Goal: Task Accomplishment & Management: Manage account settings

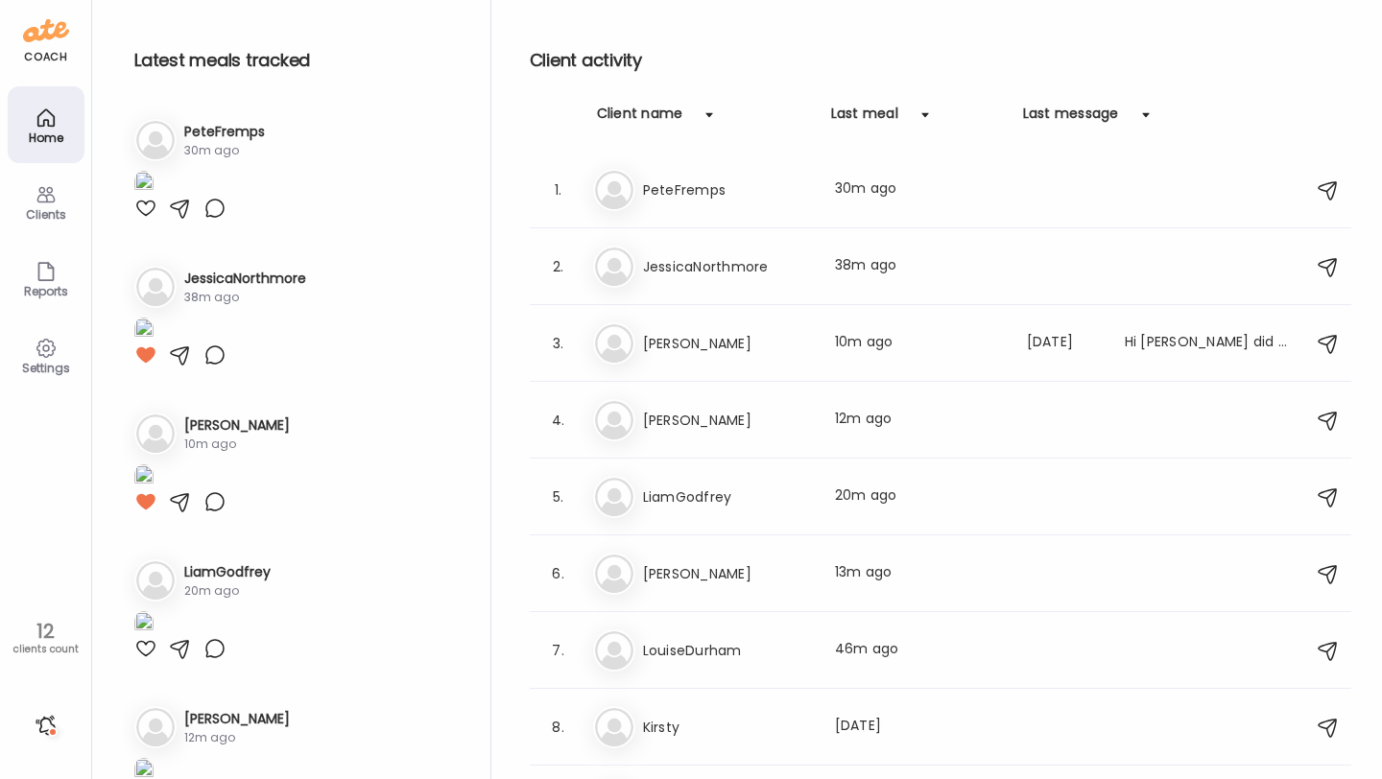
scroll to position [2476, 0]
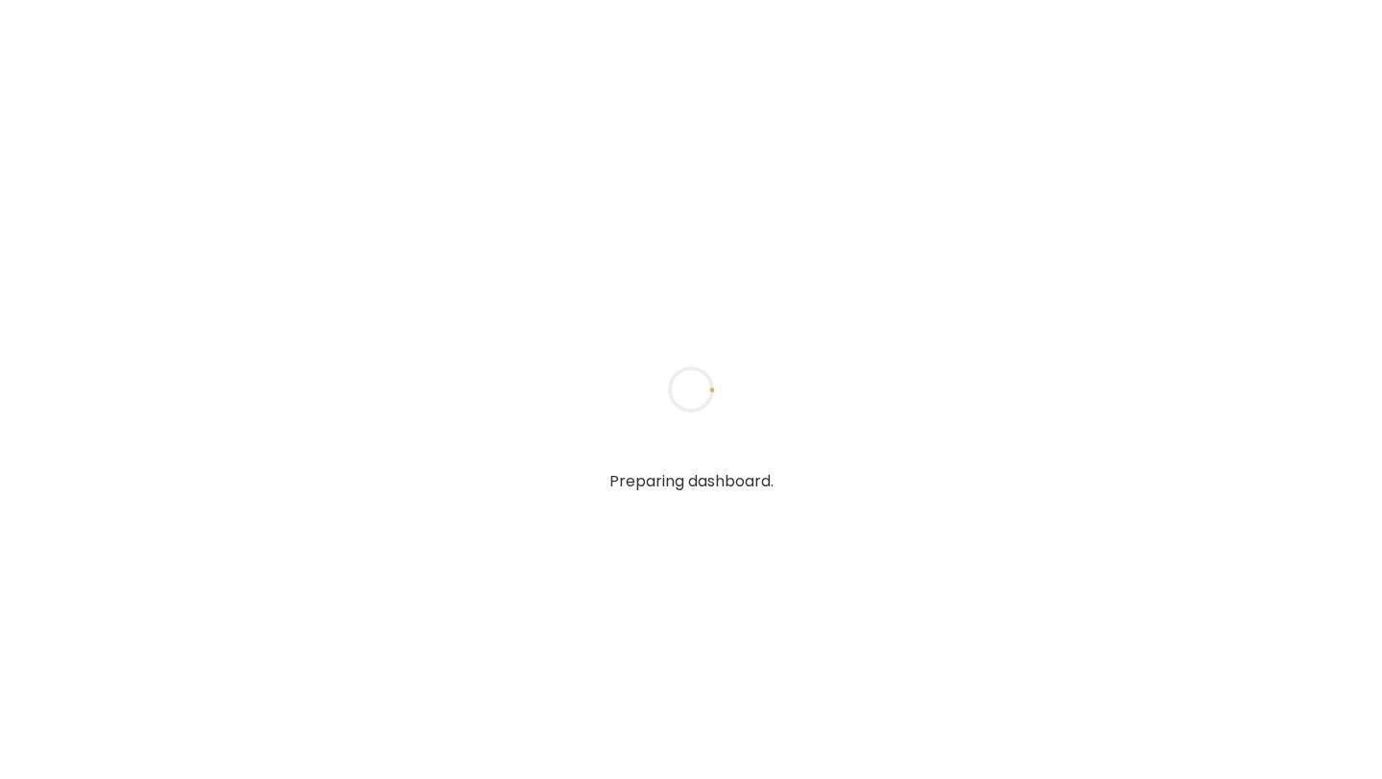
type input "**********"
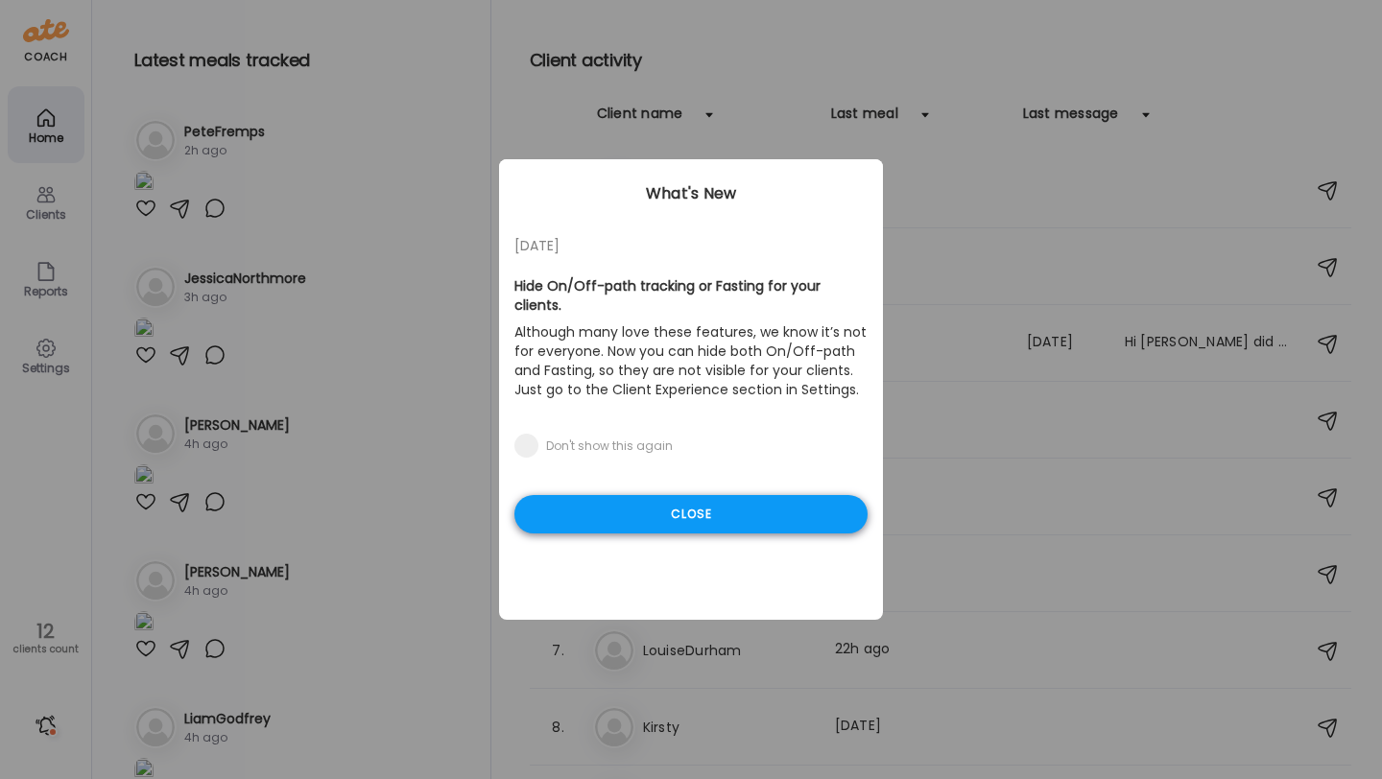
click at [582, 513] on div "Close" at bounding box center [691, 514] width 353 height 38
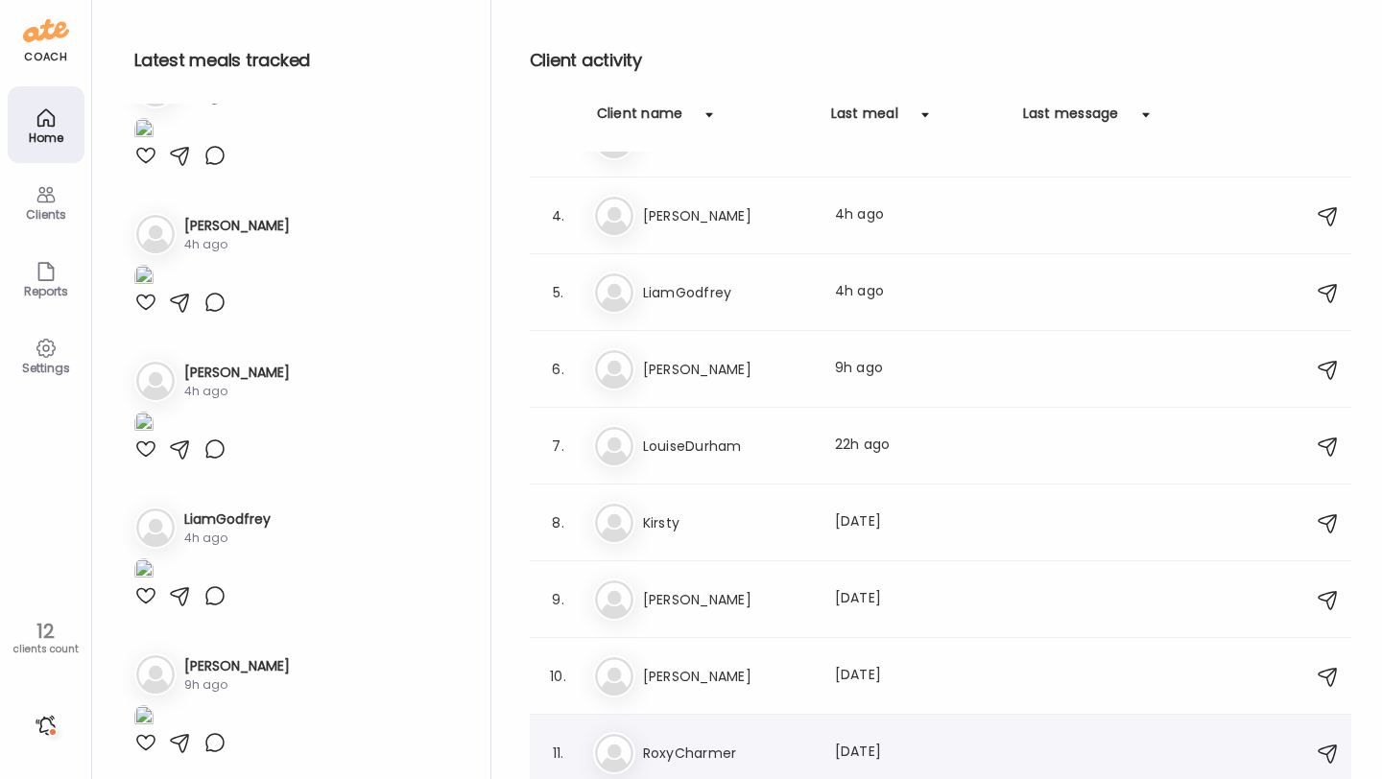
scroll to position [183, 0]
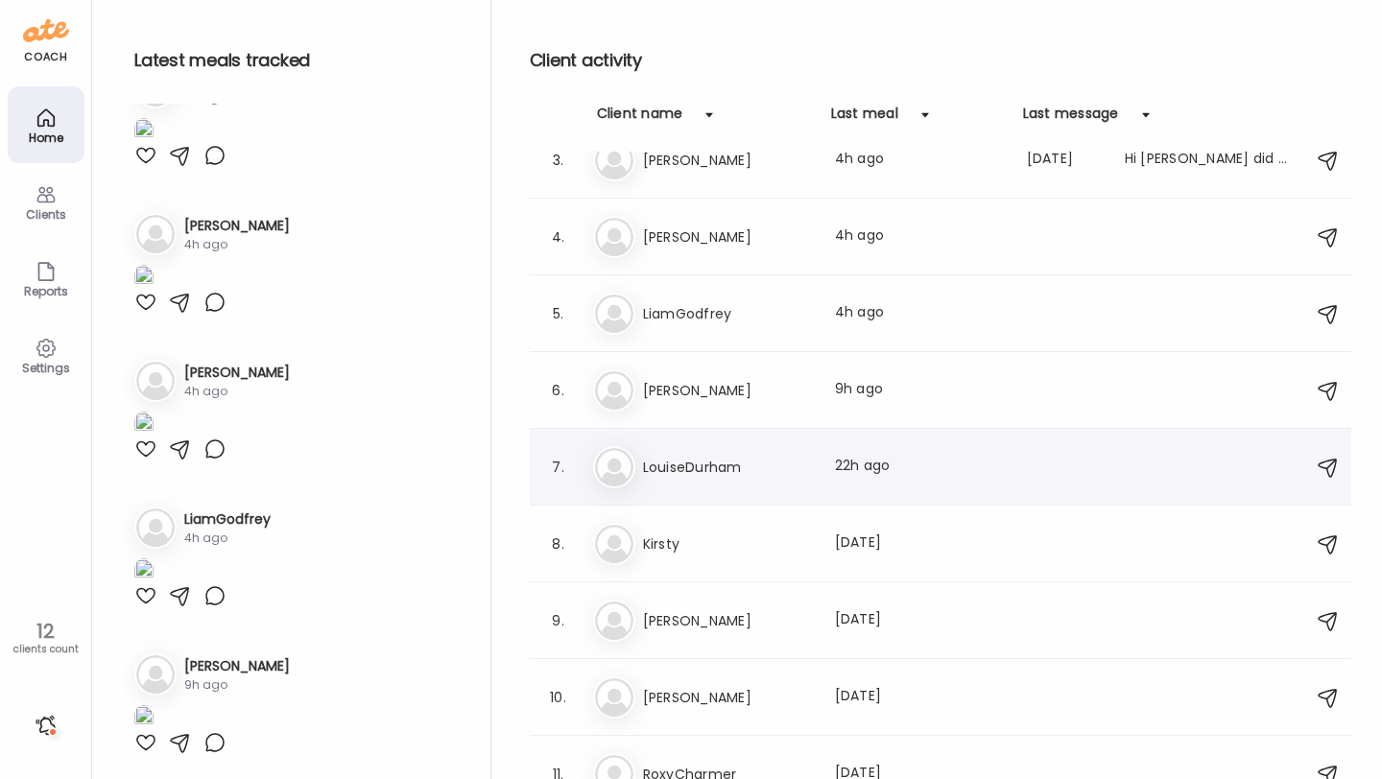
click at [711, 470] on h3 "LouiseDurham" at bounding box center [727, 467] width 169 height 23
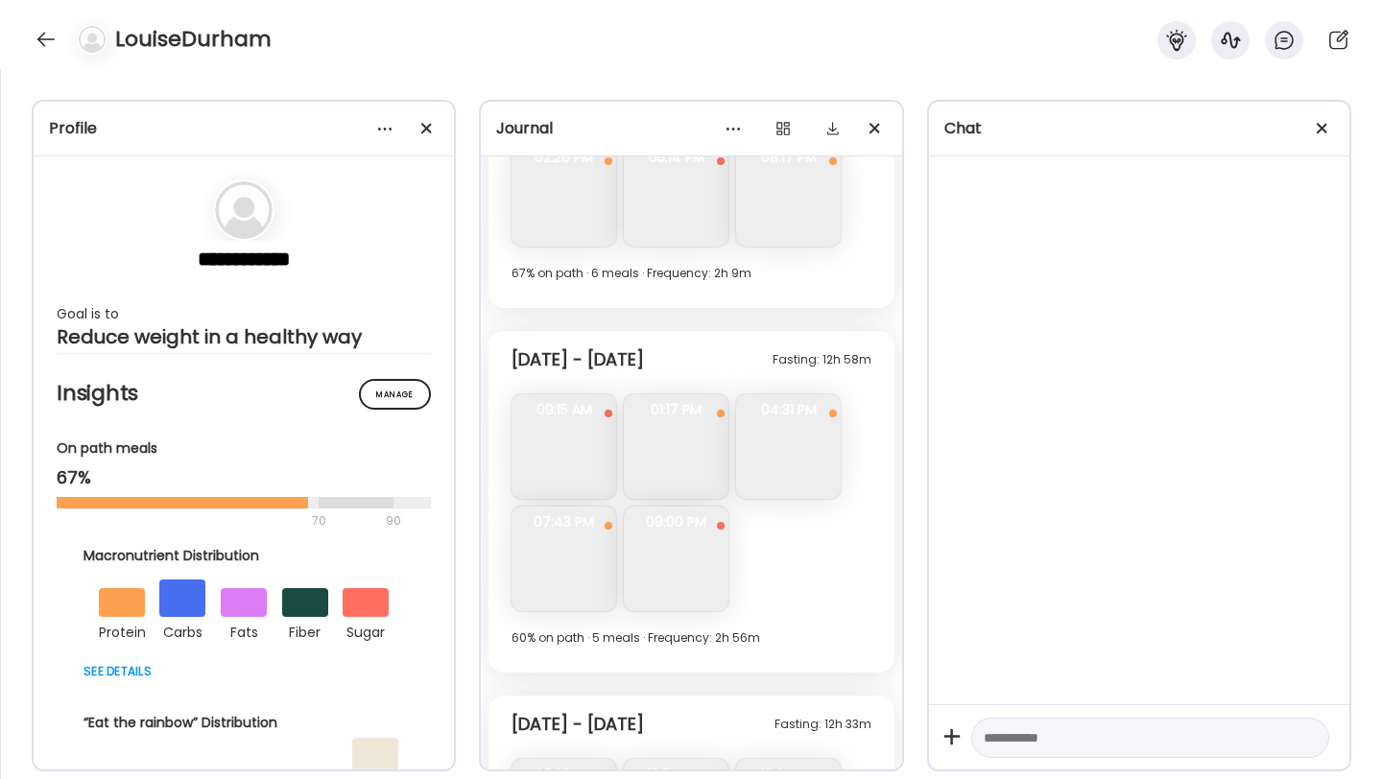
scroll to position [10041, 0]
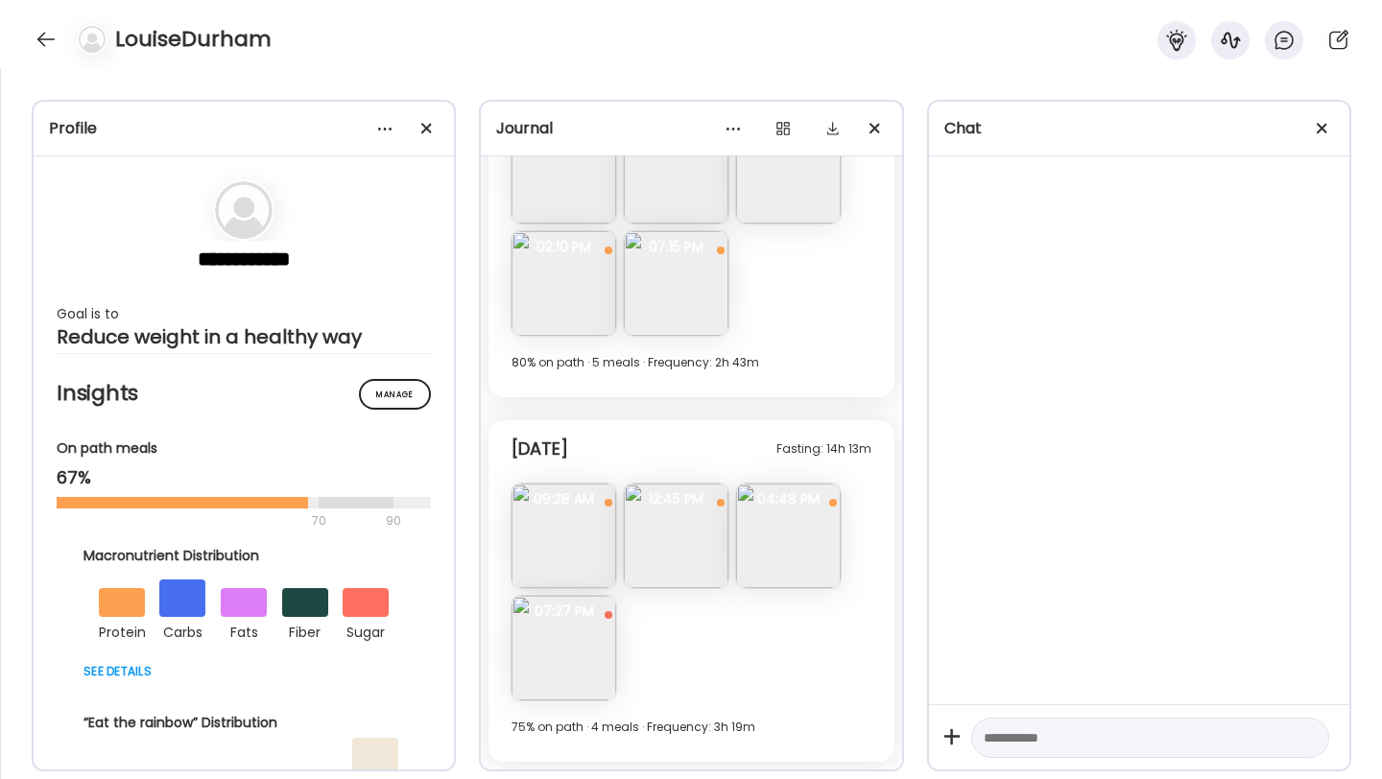
click at [567, 667] on img at bounding box center [564, 648] width 105 height 105
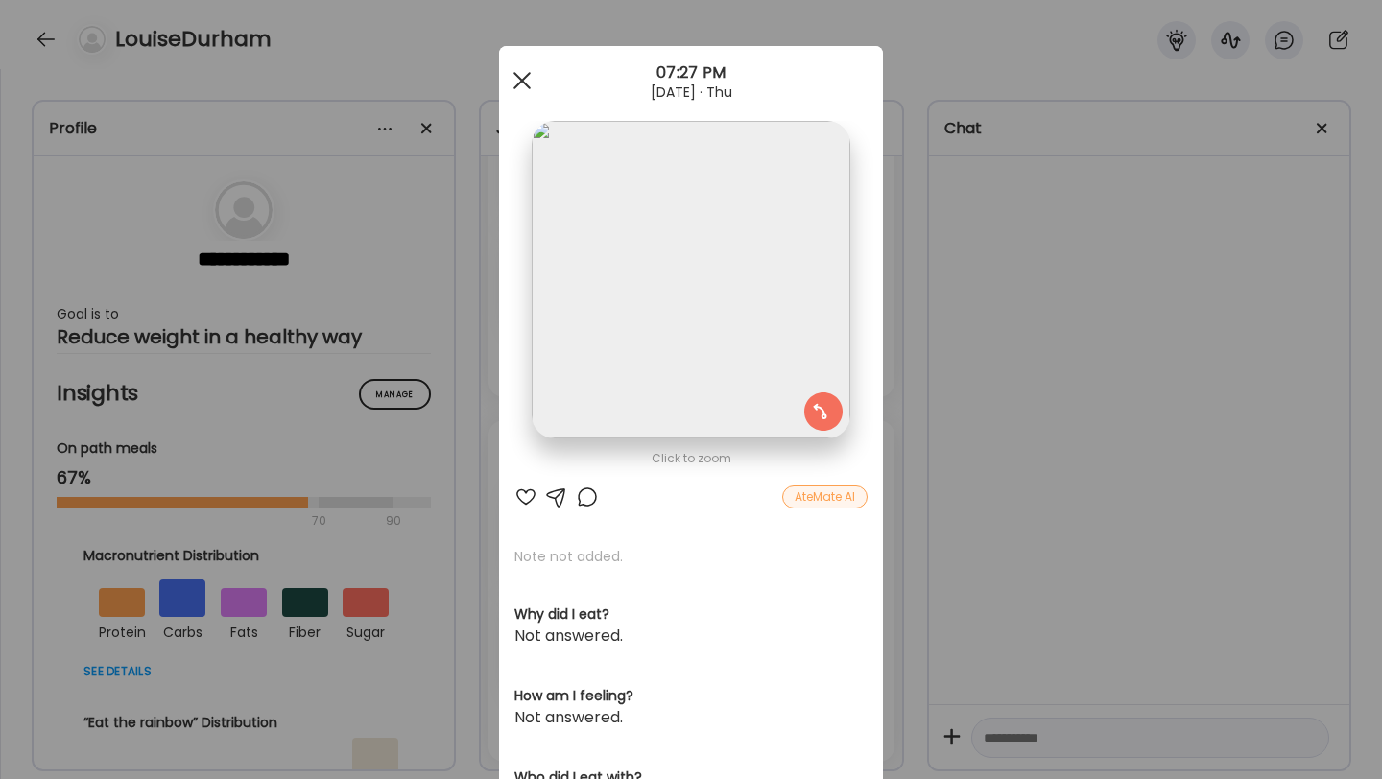
click at [522, 85] on div at bounding box center [522, 80] width 38 height 38
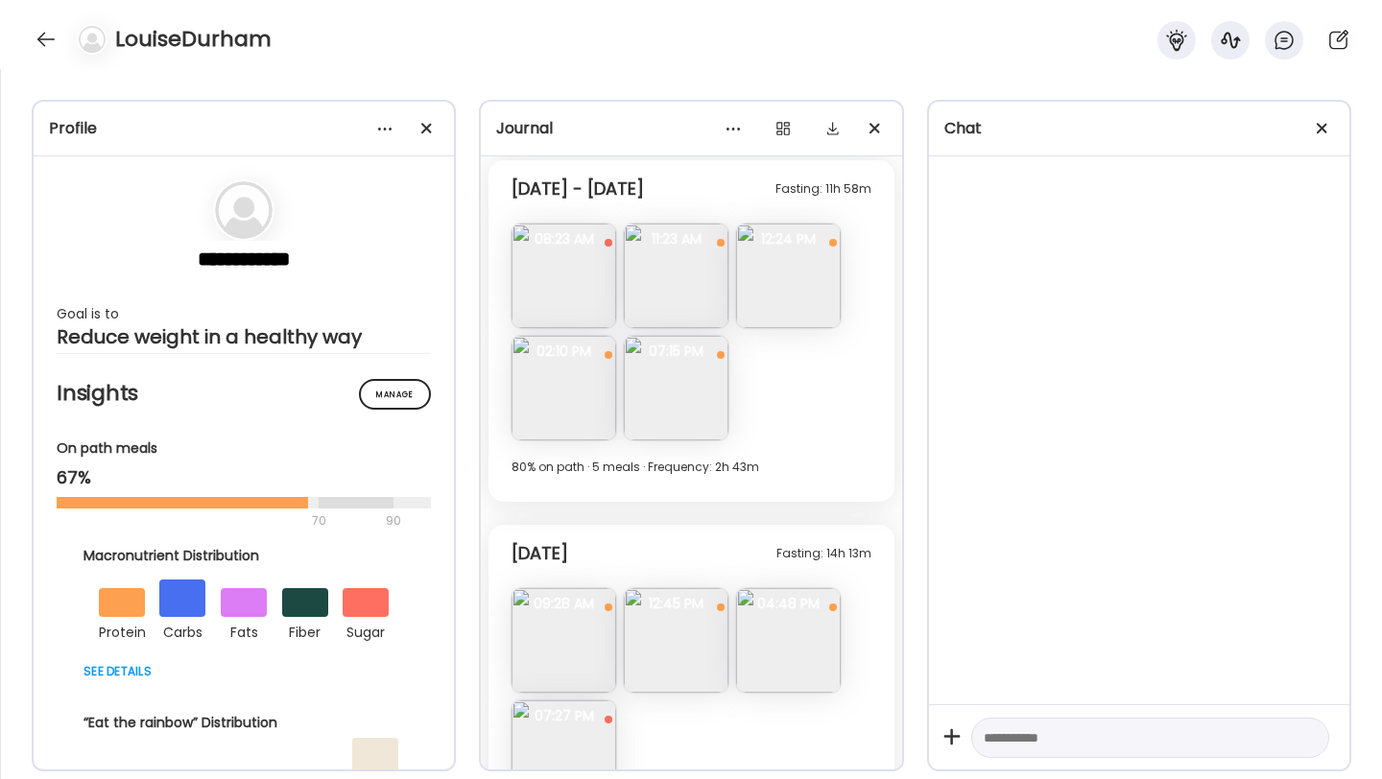
scroll to position [9917, 0]
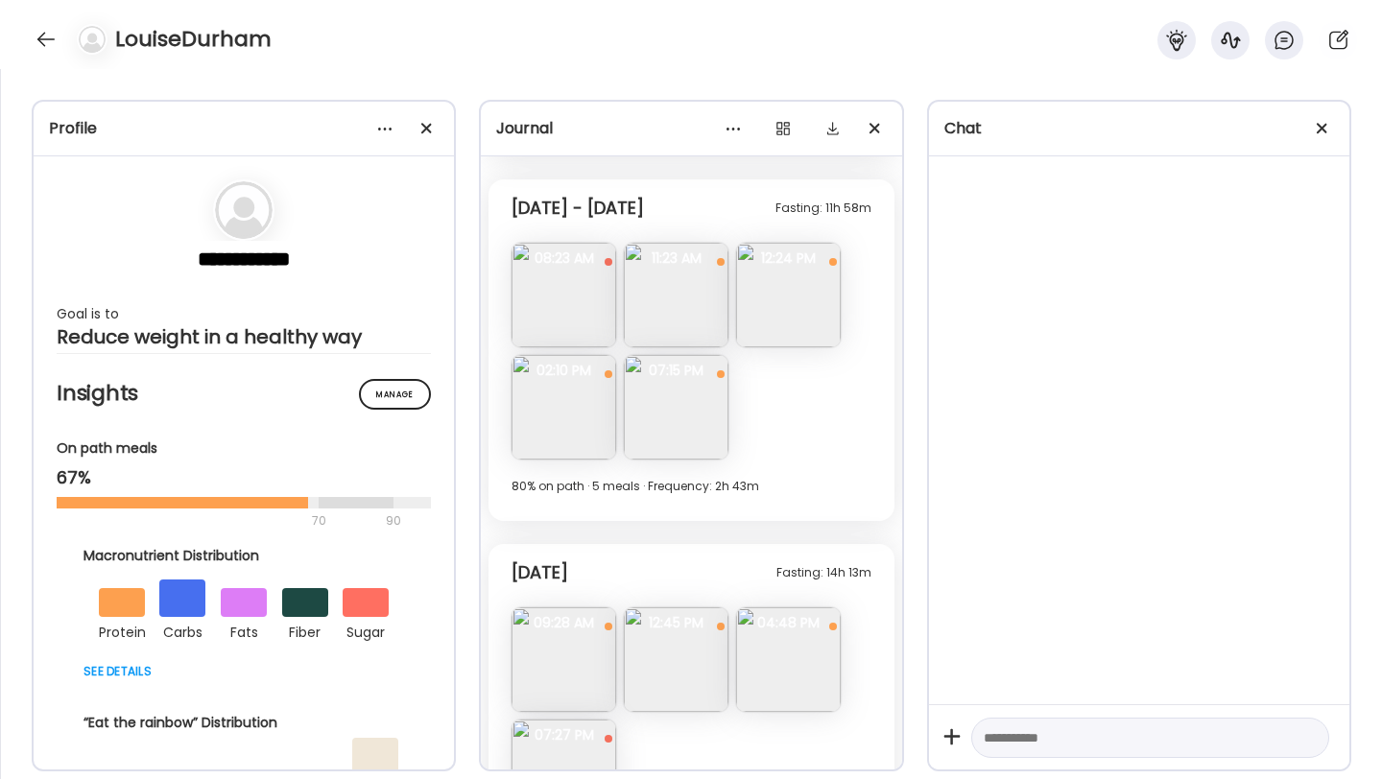
click at [648, 410] on img at bounding box center [676, 407] width 105 height 105
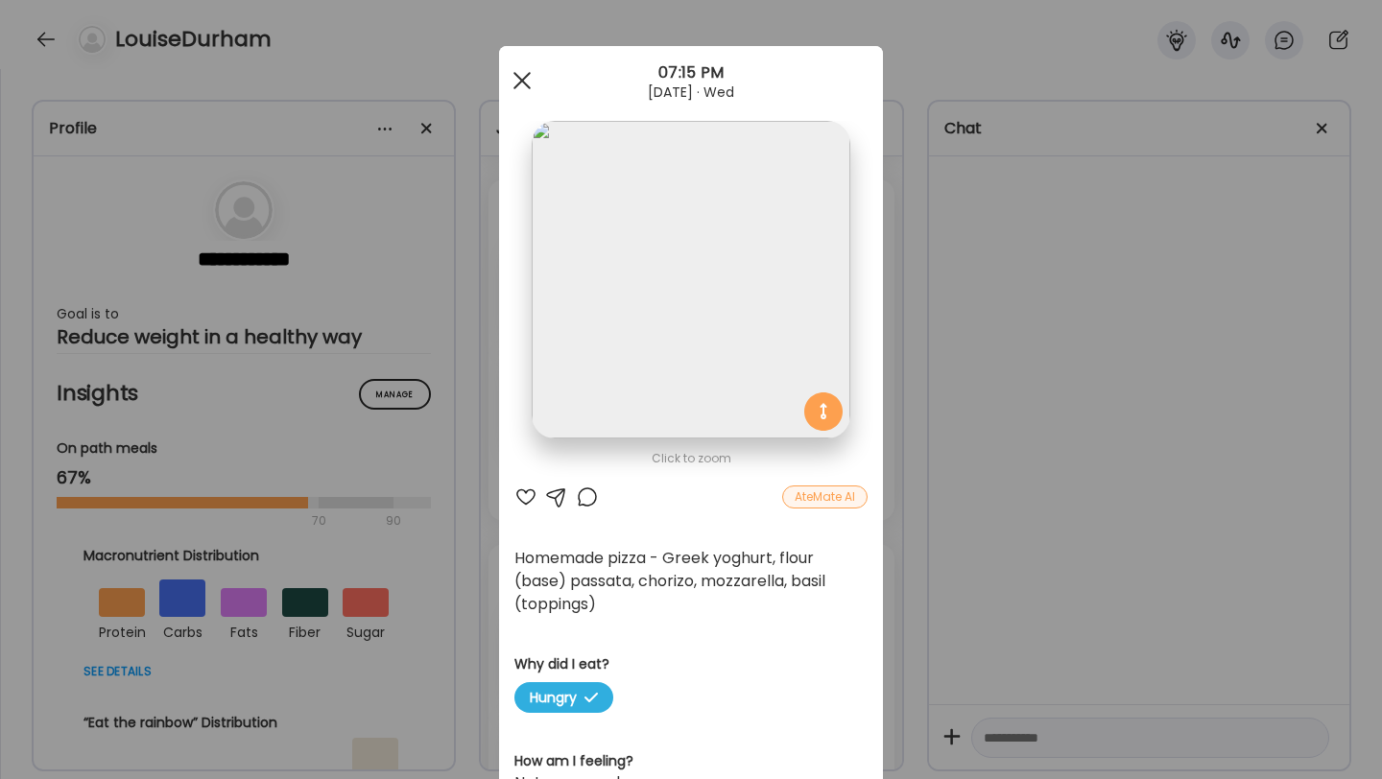
click at [523, 78] on span at bounding box center [522, 80] width 17 height 17
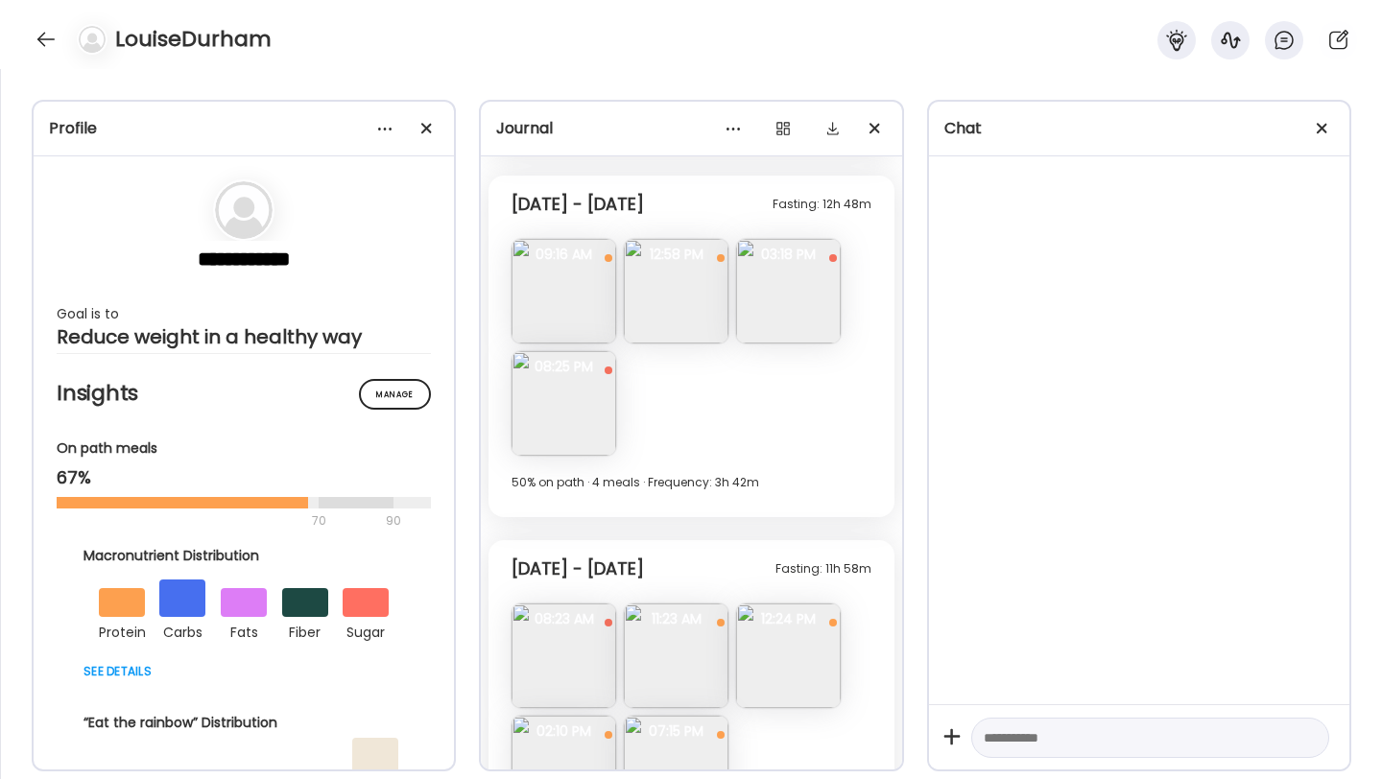
scroll to position [9533, 0]
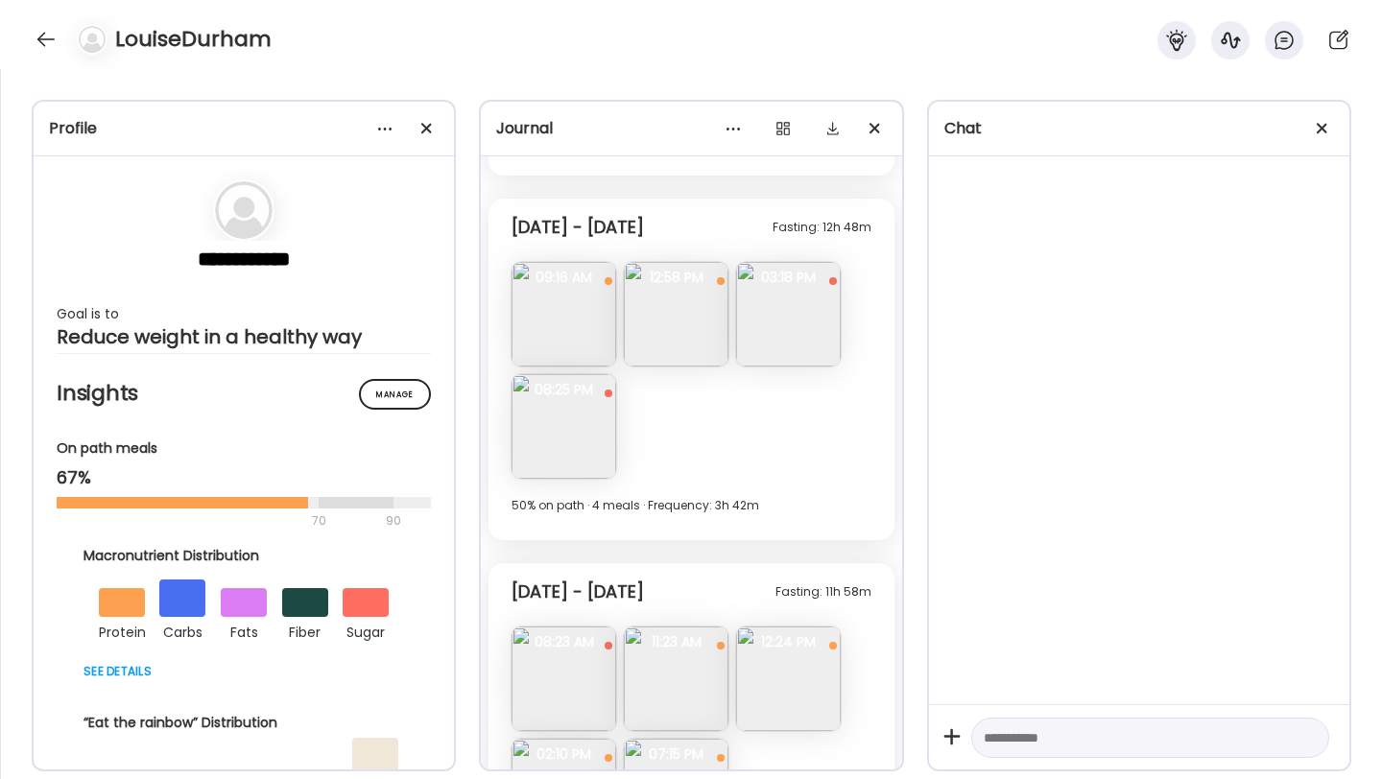
click at [571, 439] on img at bounding box center [564, 426] width 105 height 105
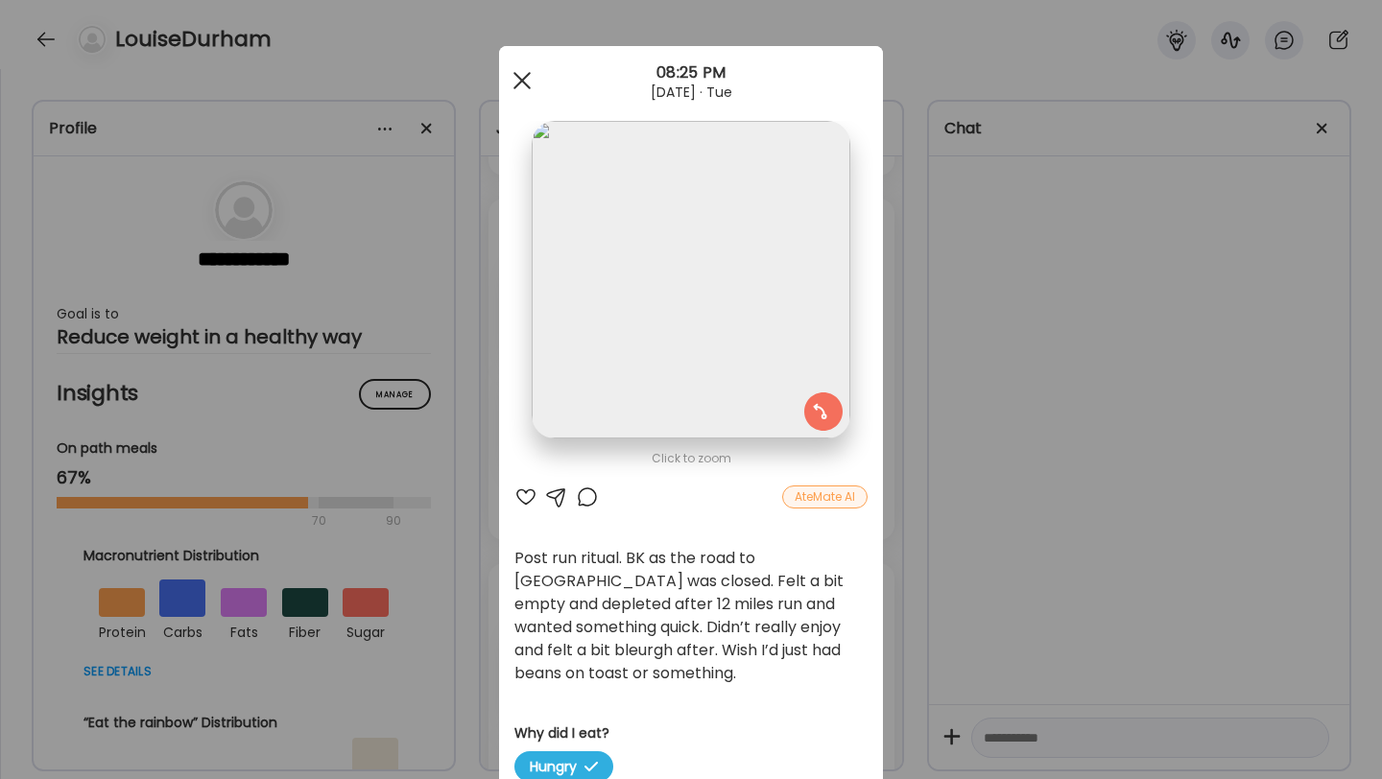
click at [515, 84] on span at bounding box center [522, 80] width 17 height 17
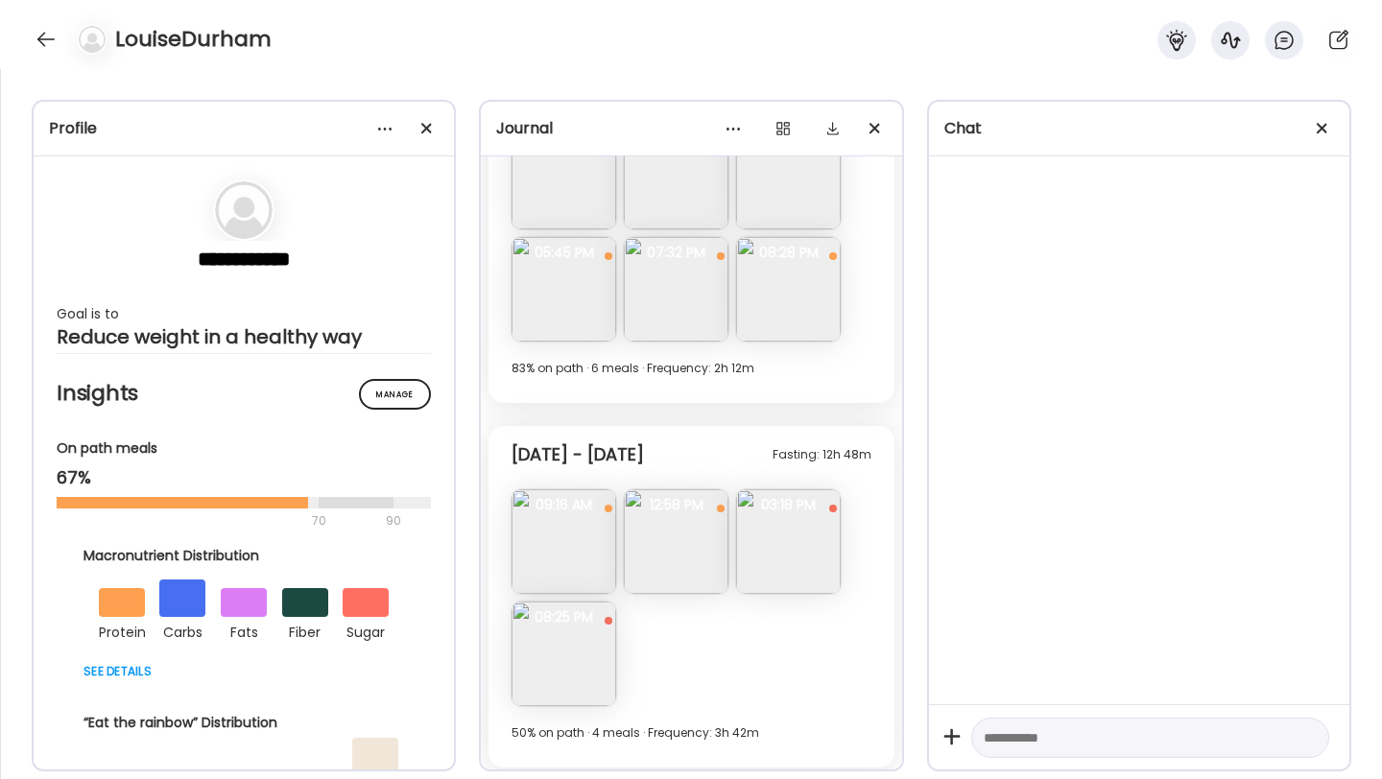
scroll to position [9233, 0]
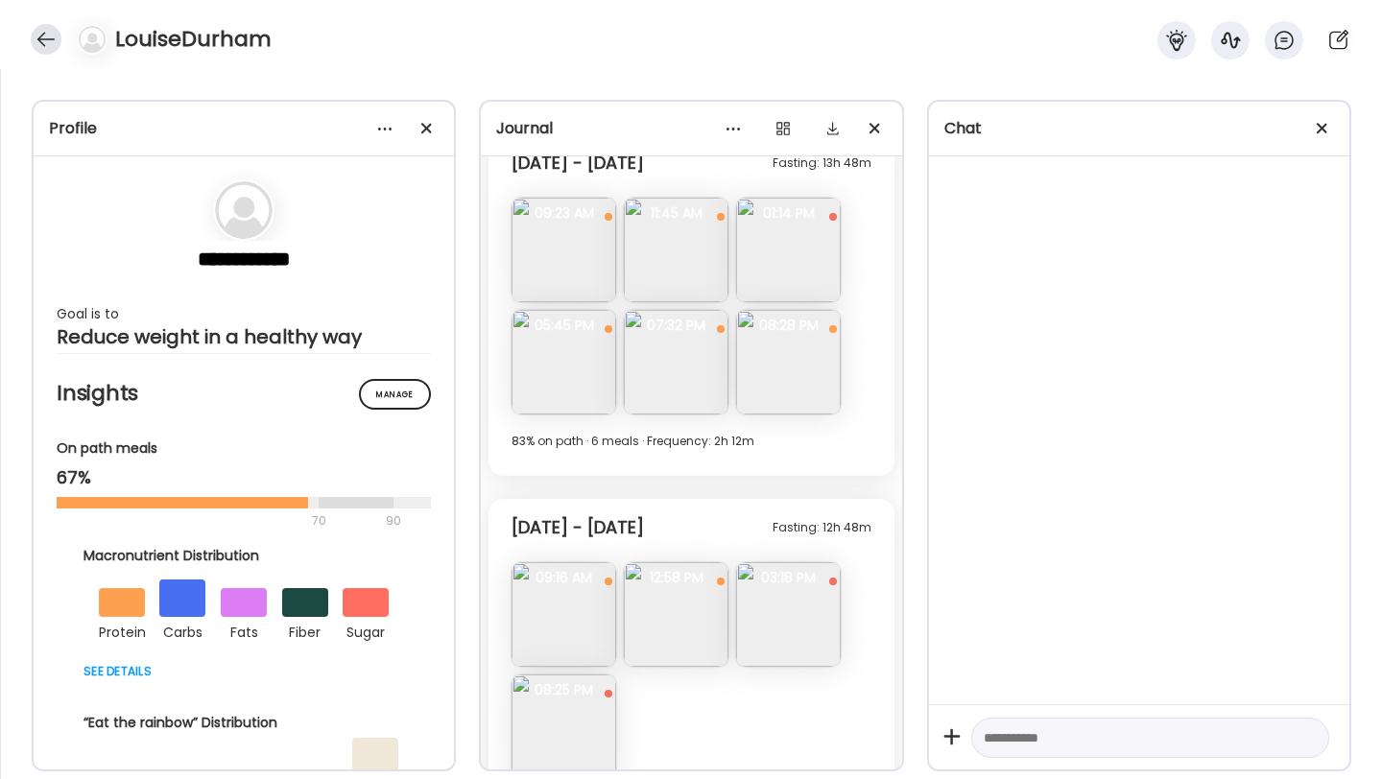
click at [49, 37] on div at bounding box center [46, 39] width 31 height 31
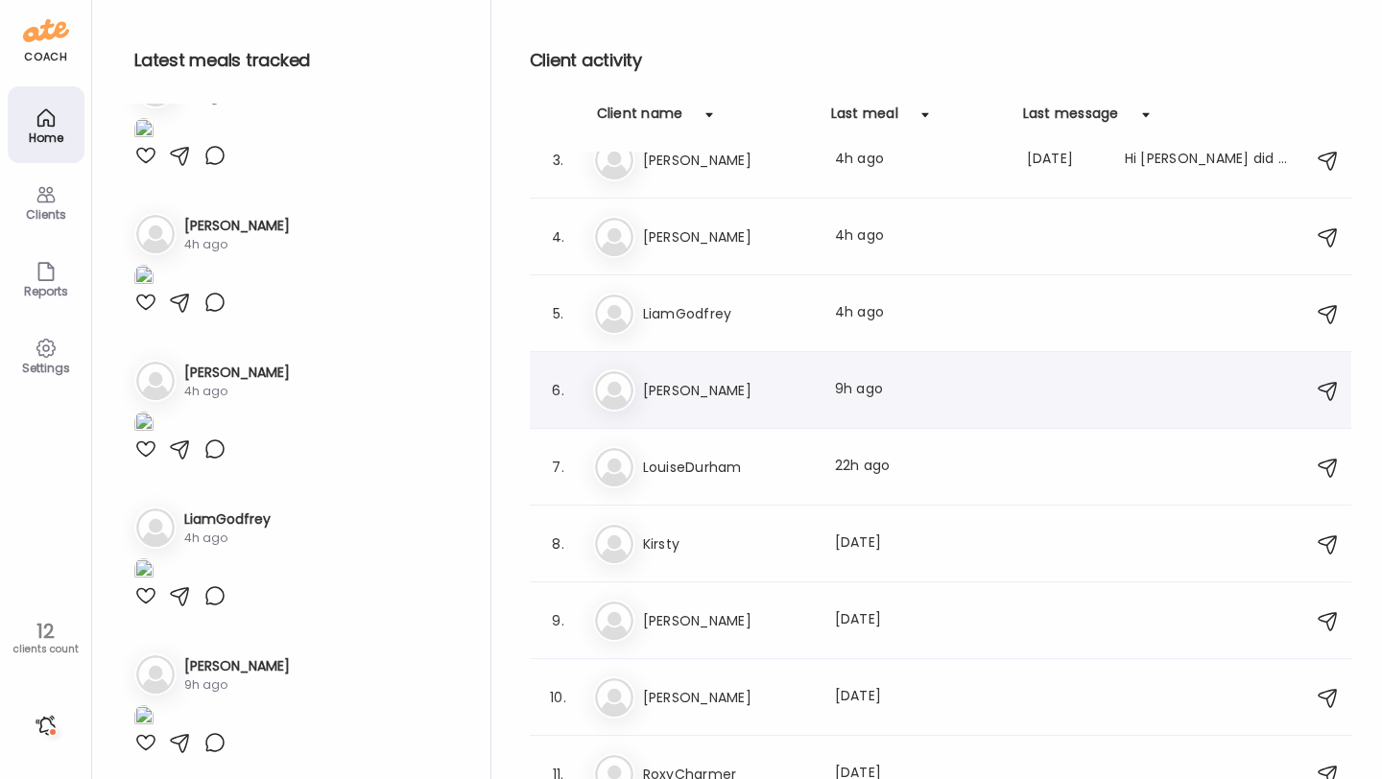
click at [718, 383] on h3 "[PERSON_NAME]" at bounding box center [727, 390] width 169 height 23
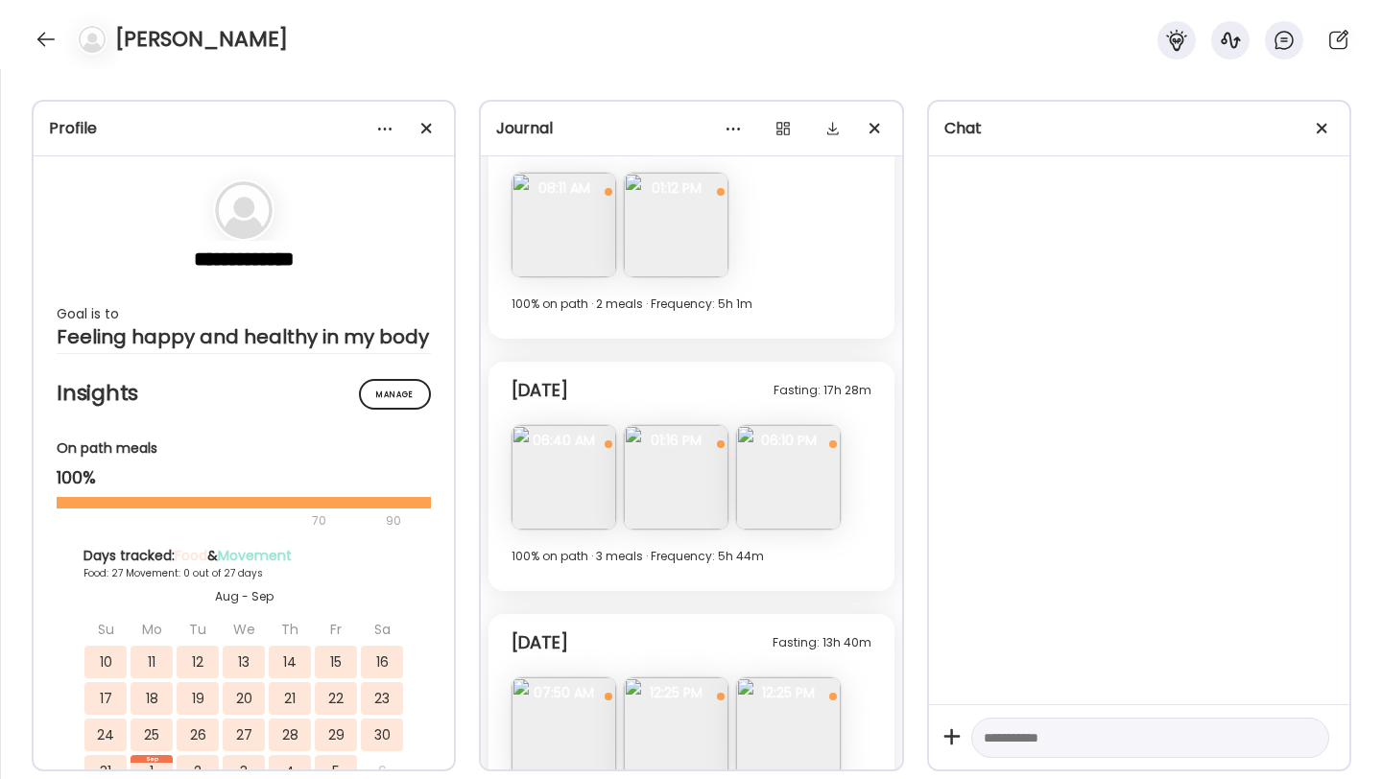
scroll to position [8740, 0]
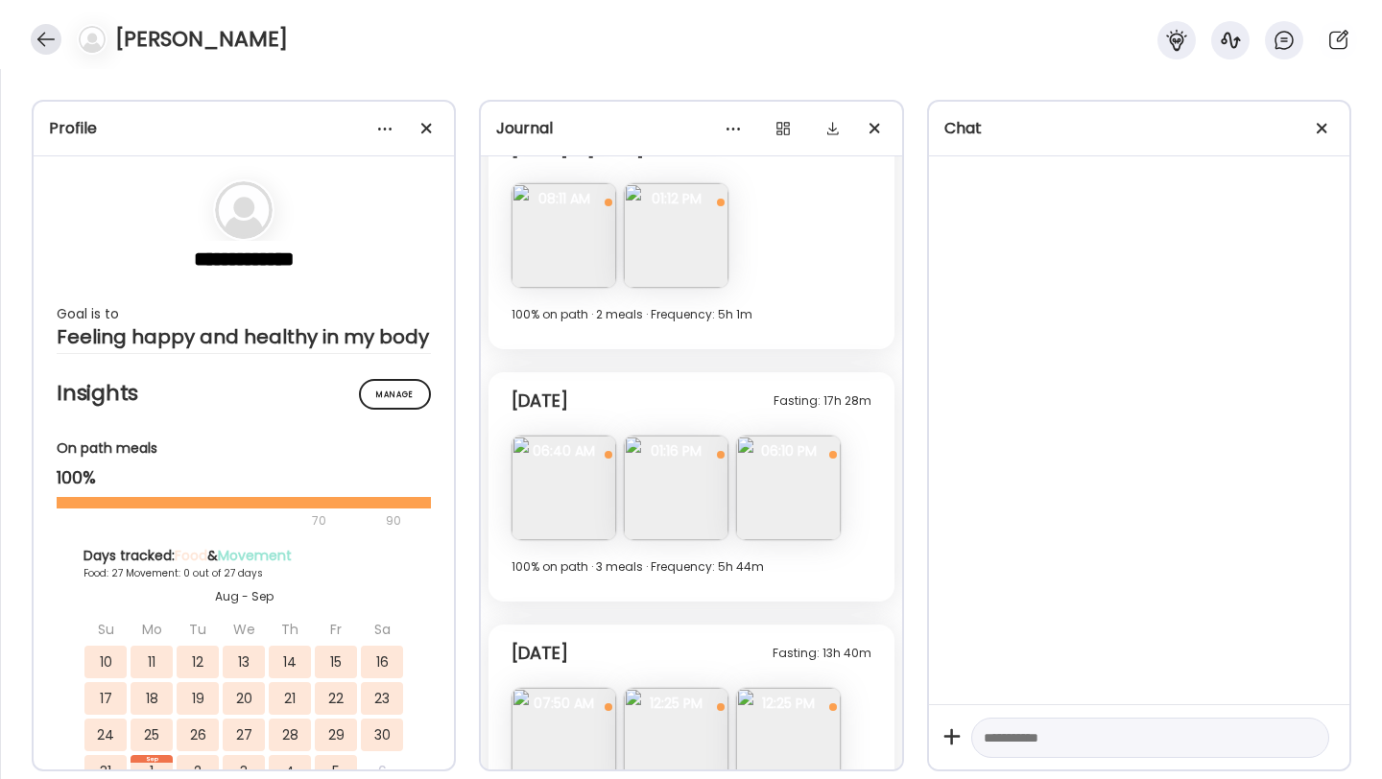
click at [45, 36] on div at bounding box center [46, 39] width 31 height 31
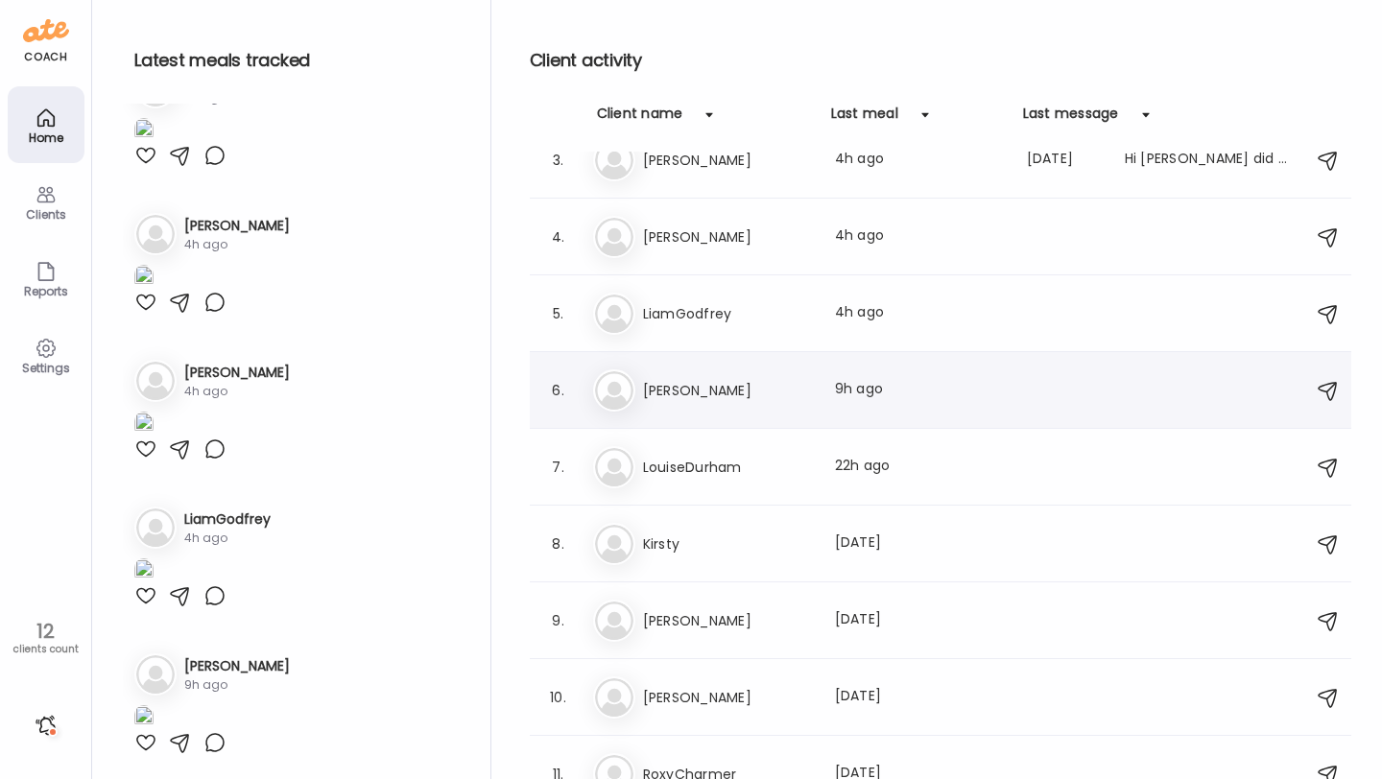
scroll to position [111, 0]
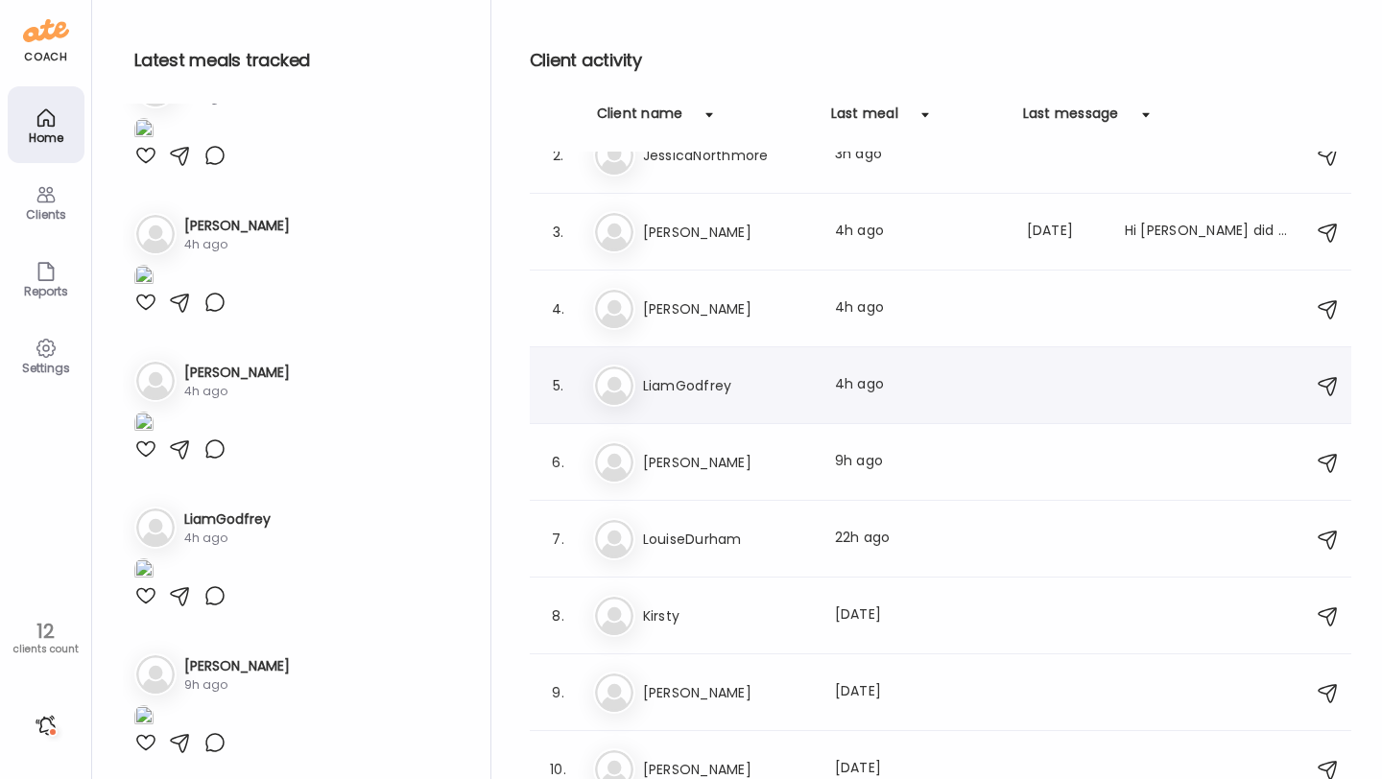
click at [710, 380] on h3 "LiamGodfrey" at bounding box center [727, 385] width 169 height 23
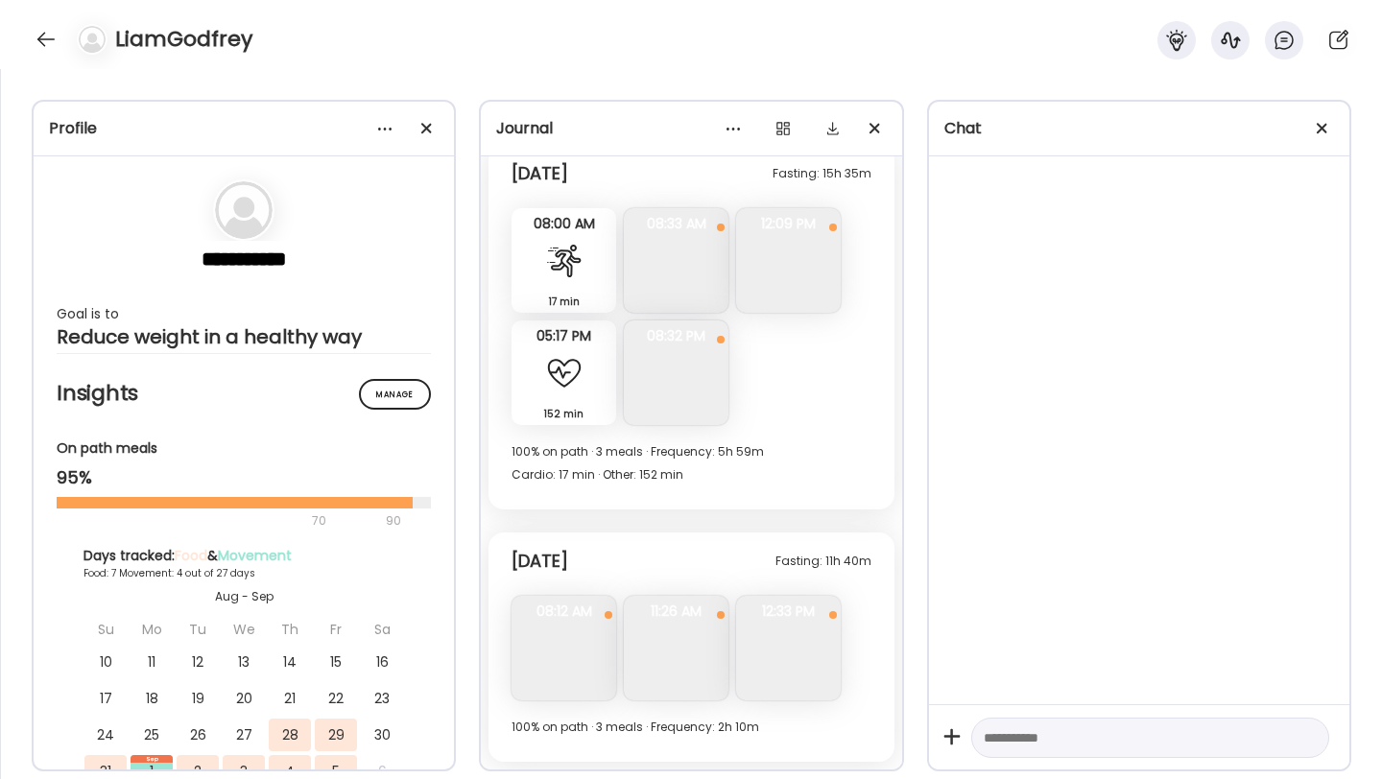
scroll to position [3172, 0]
click at [681, 363] on img at bounding box center [676, 373] width 105 height 105
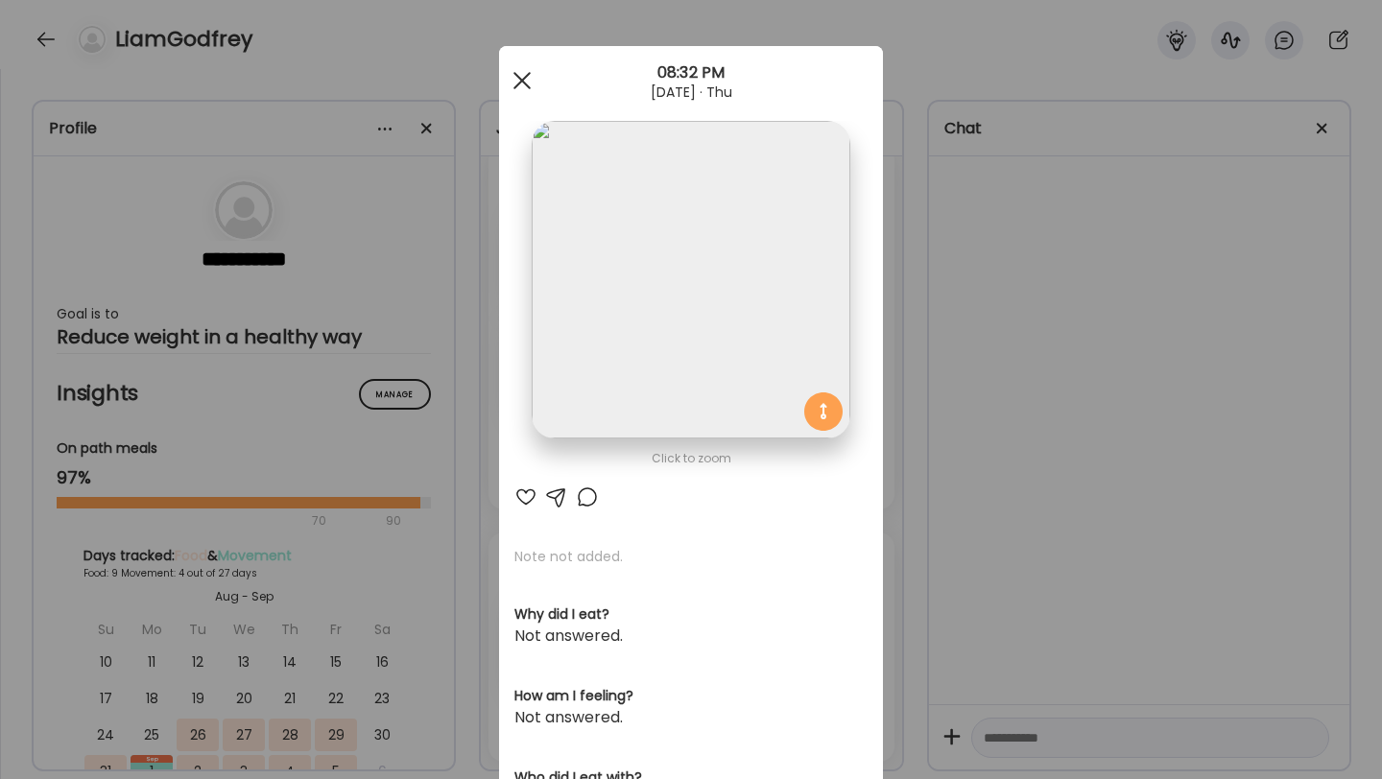
click at [523, 80] on span at bounding box center [522, 80] width 17 height 17
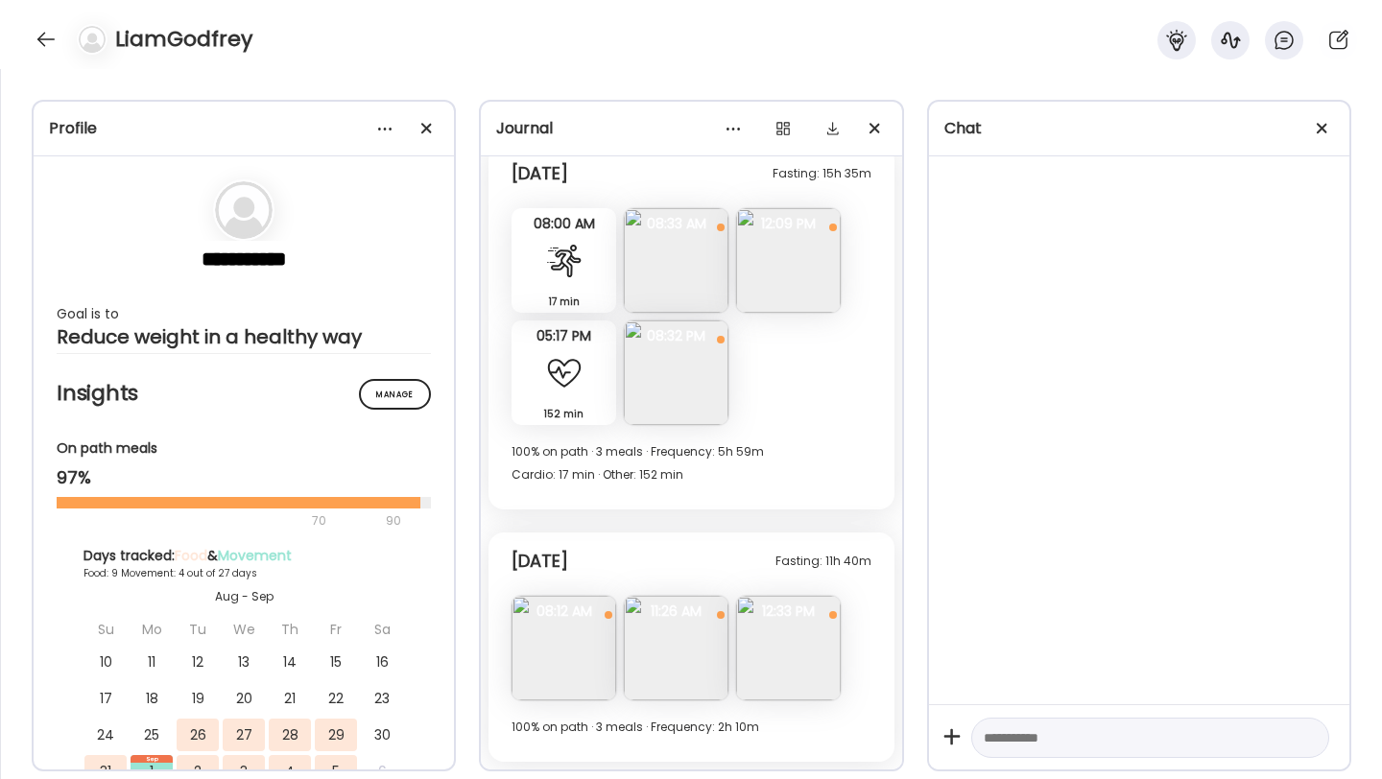
click at [667, 274] on img at bounding box center [676, 260] width 105 height 105
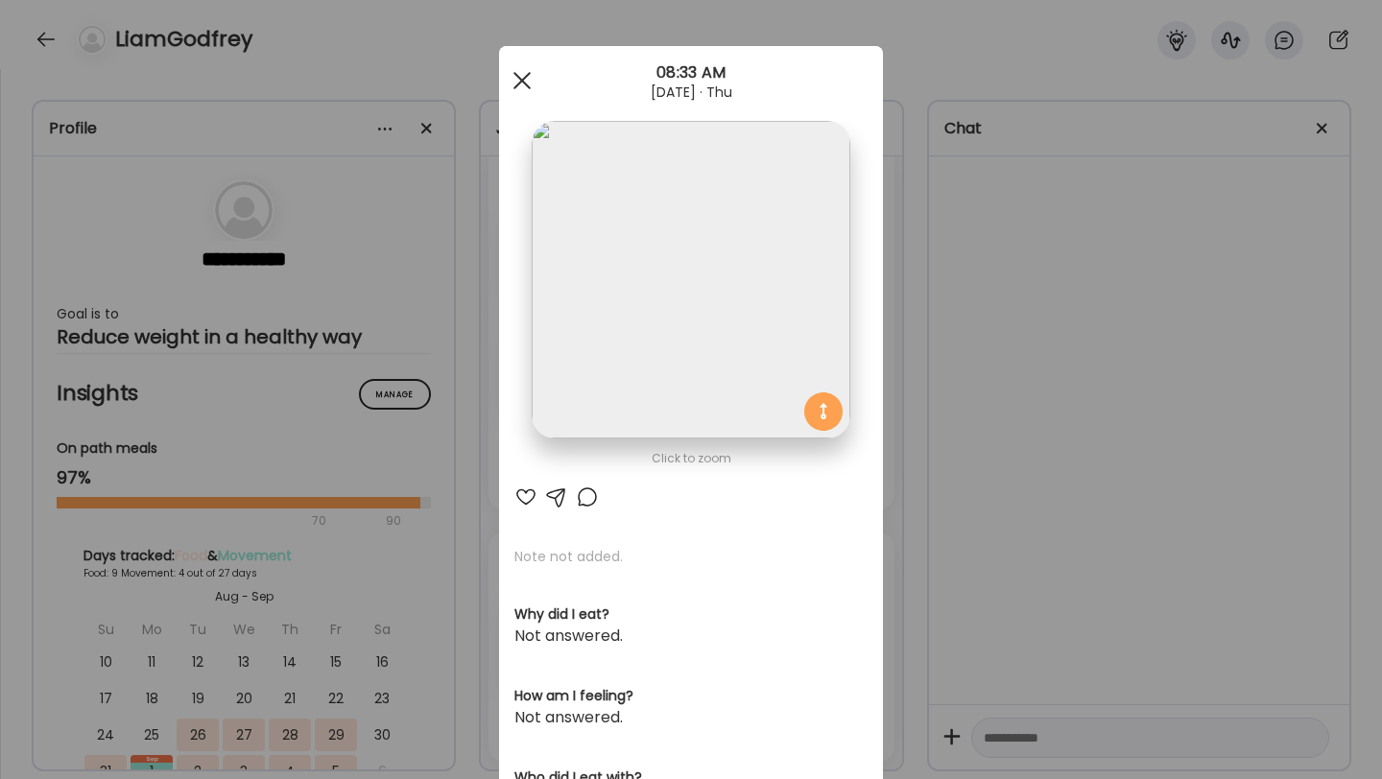
click at [525, 86] on div at bounding box center [522, 80] width 38 height 38
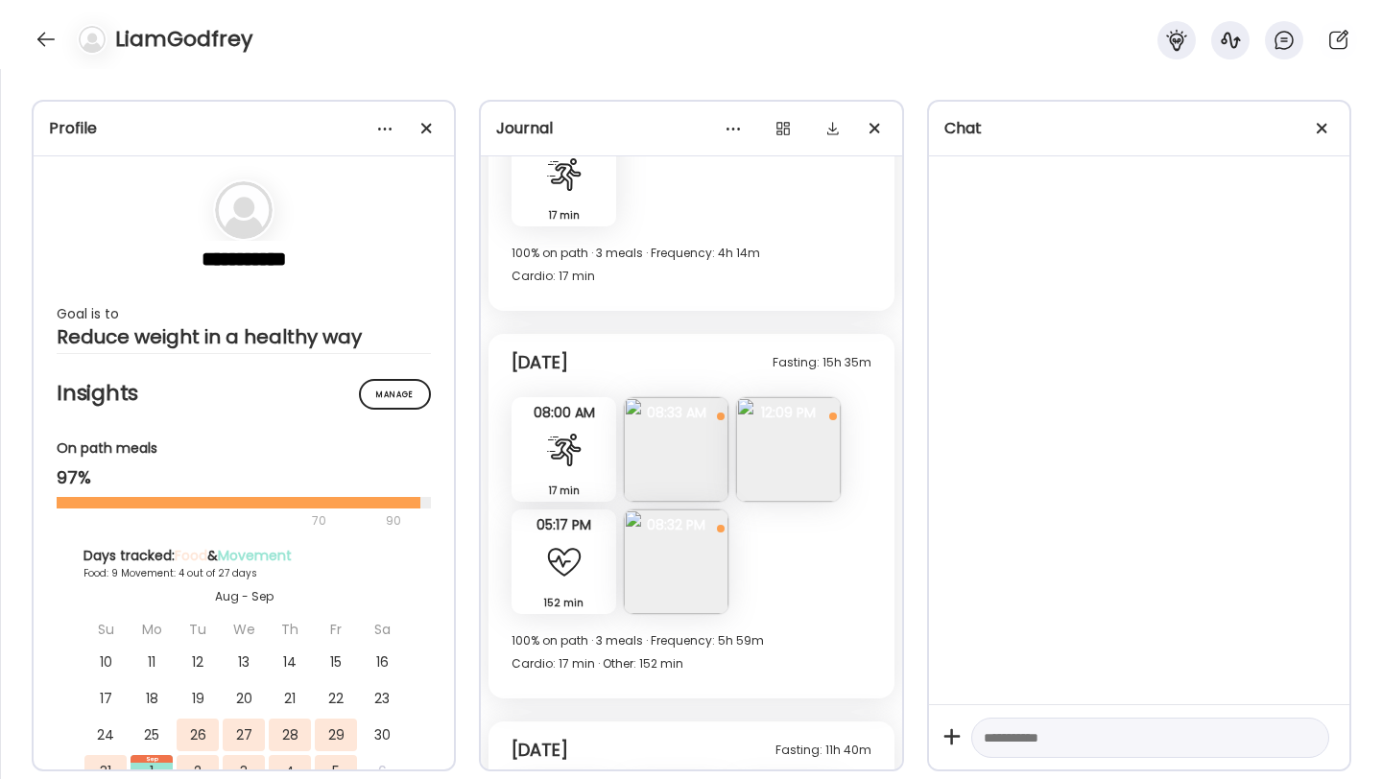
scroll to position [2802, 0]
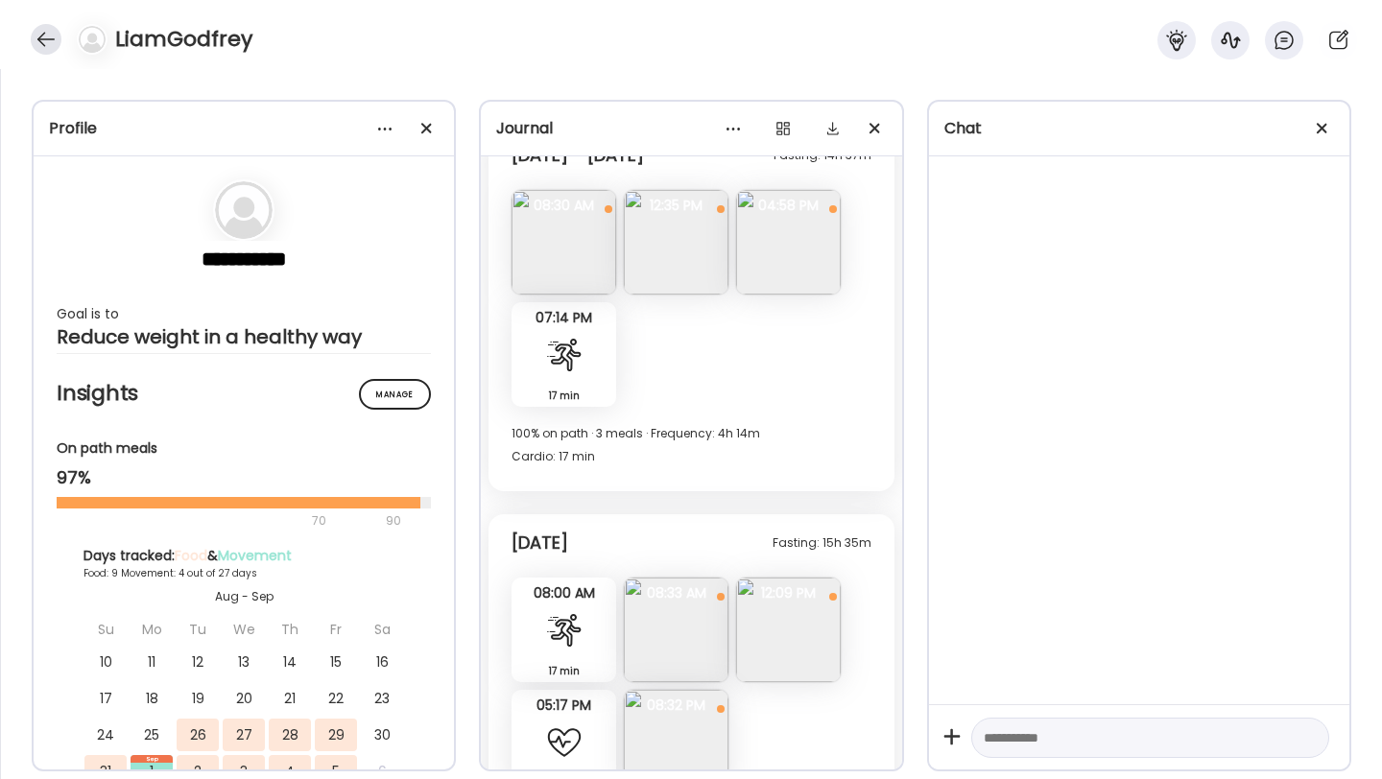
click at [50, 45] on div at bounding box center [46, 39] width 31 height 31
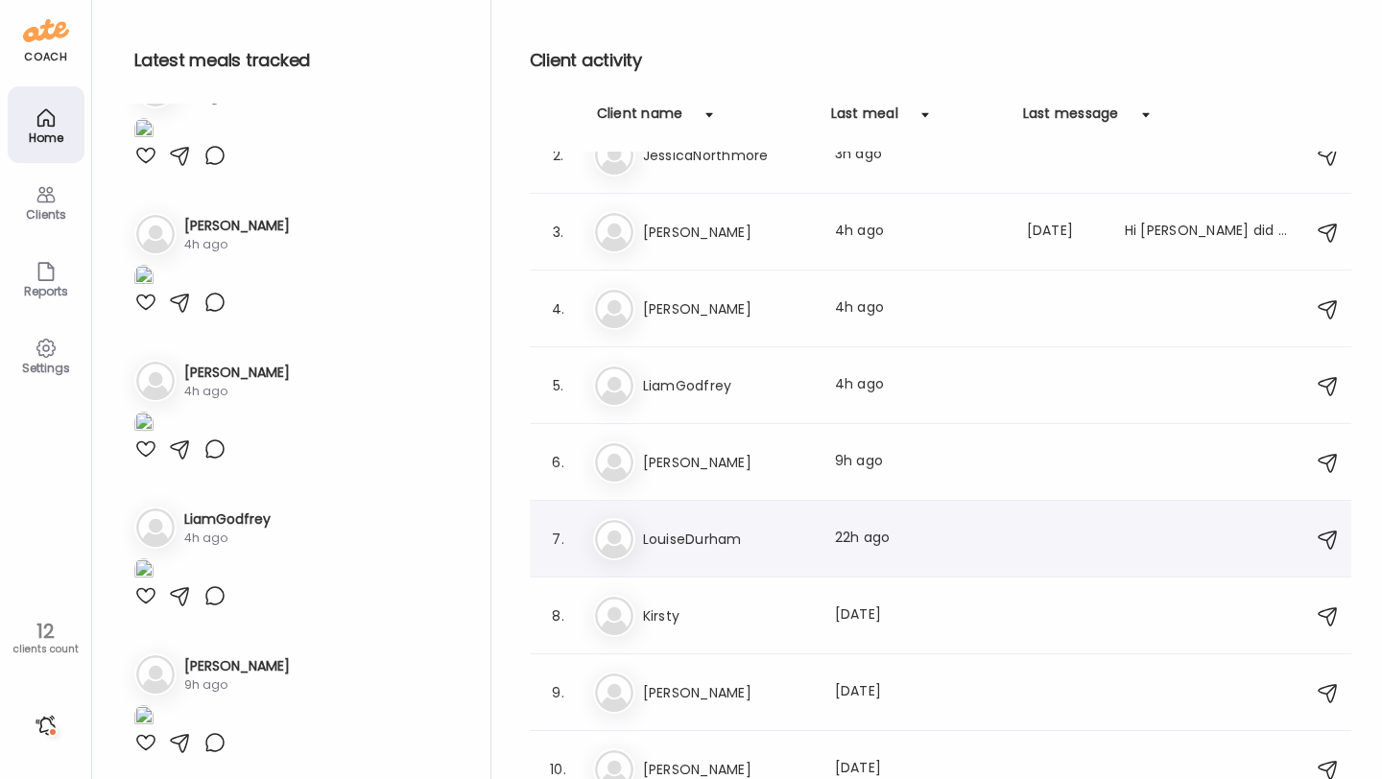
scroll to position [0, 0]
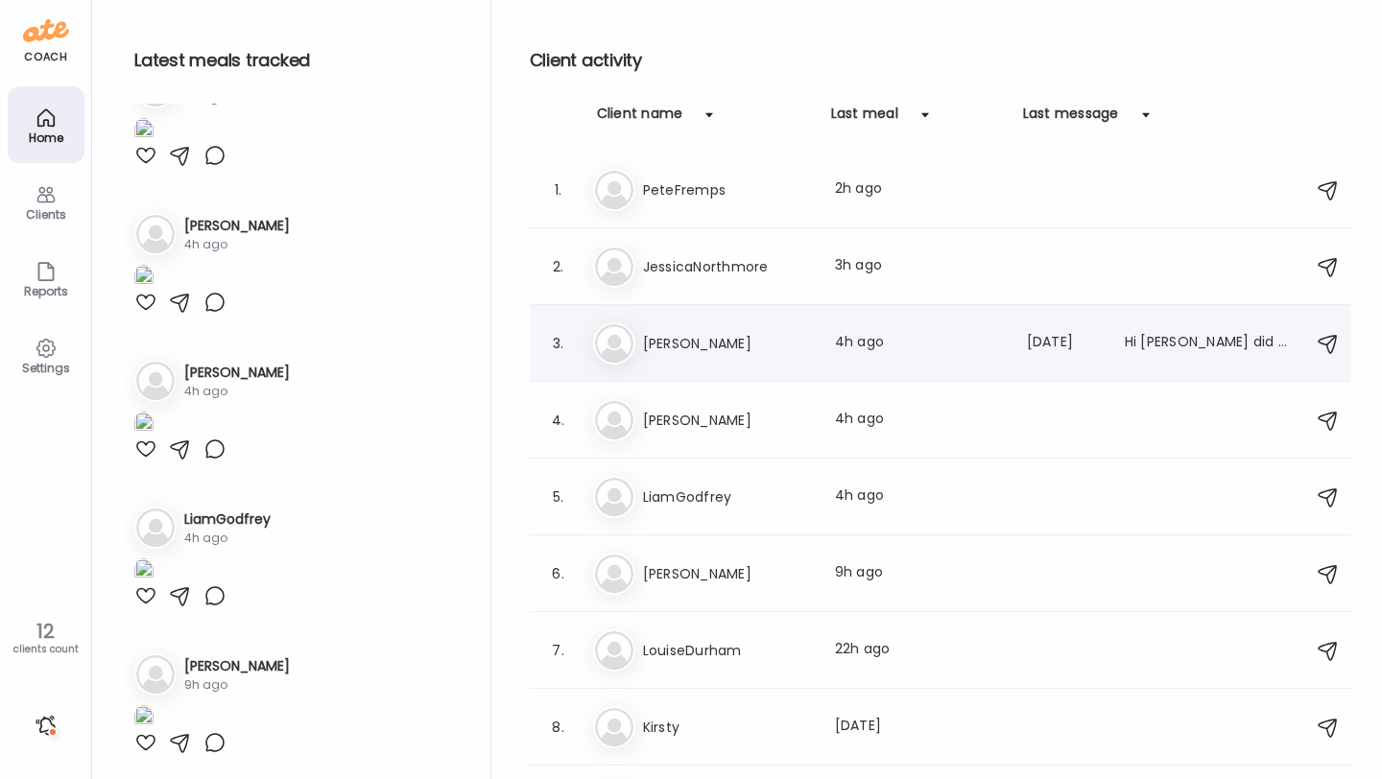
click at [712, 356] on div "To Tony Last meal: 4h ago Last message: 119d ago Hi ryan did you get the photos…" at bounding box center [943, 344] width 701 height 42
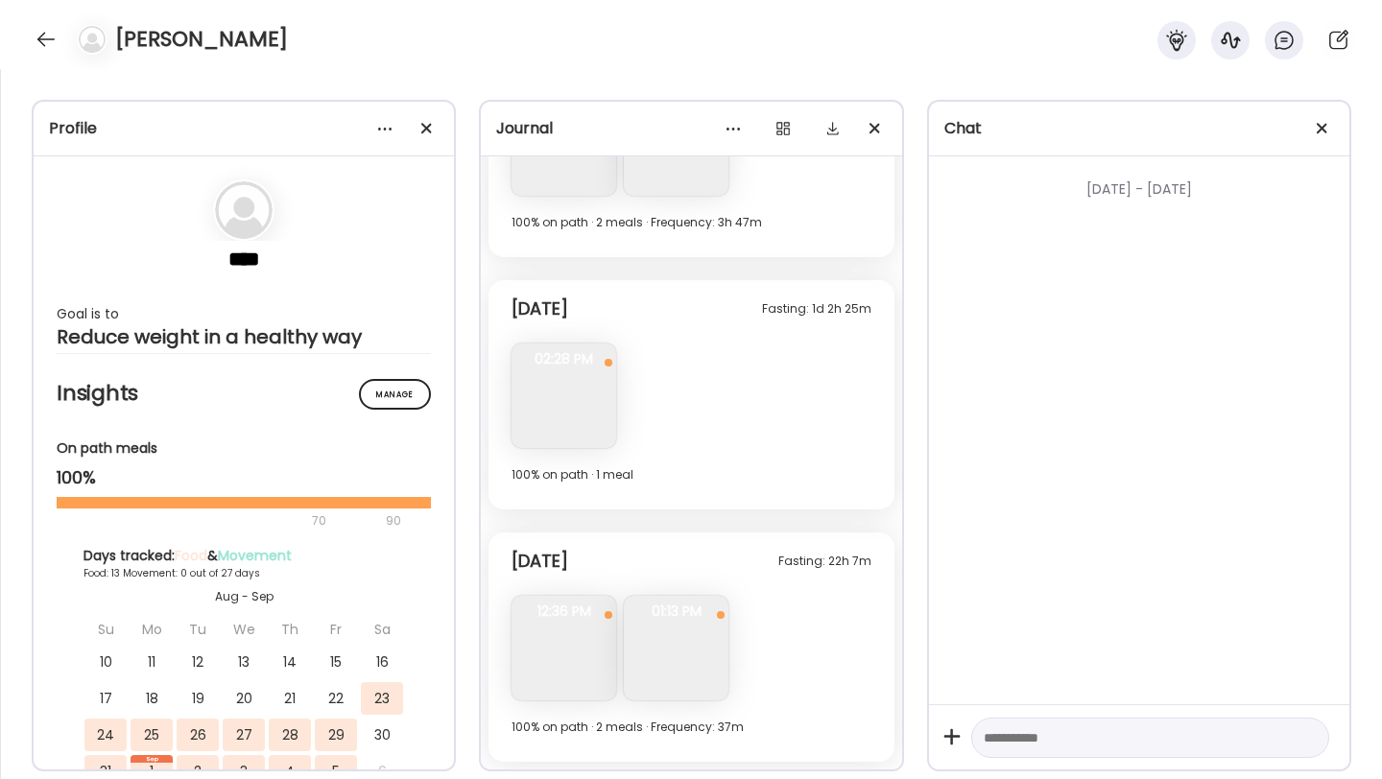
scroll to position [5992, 0]
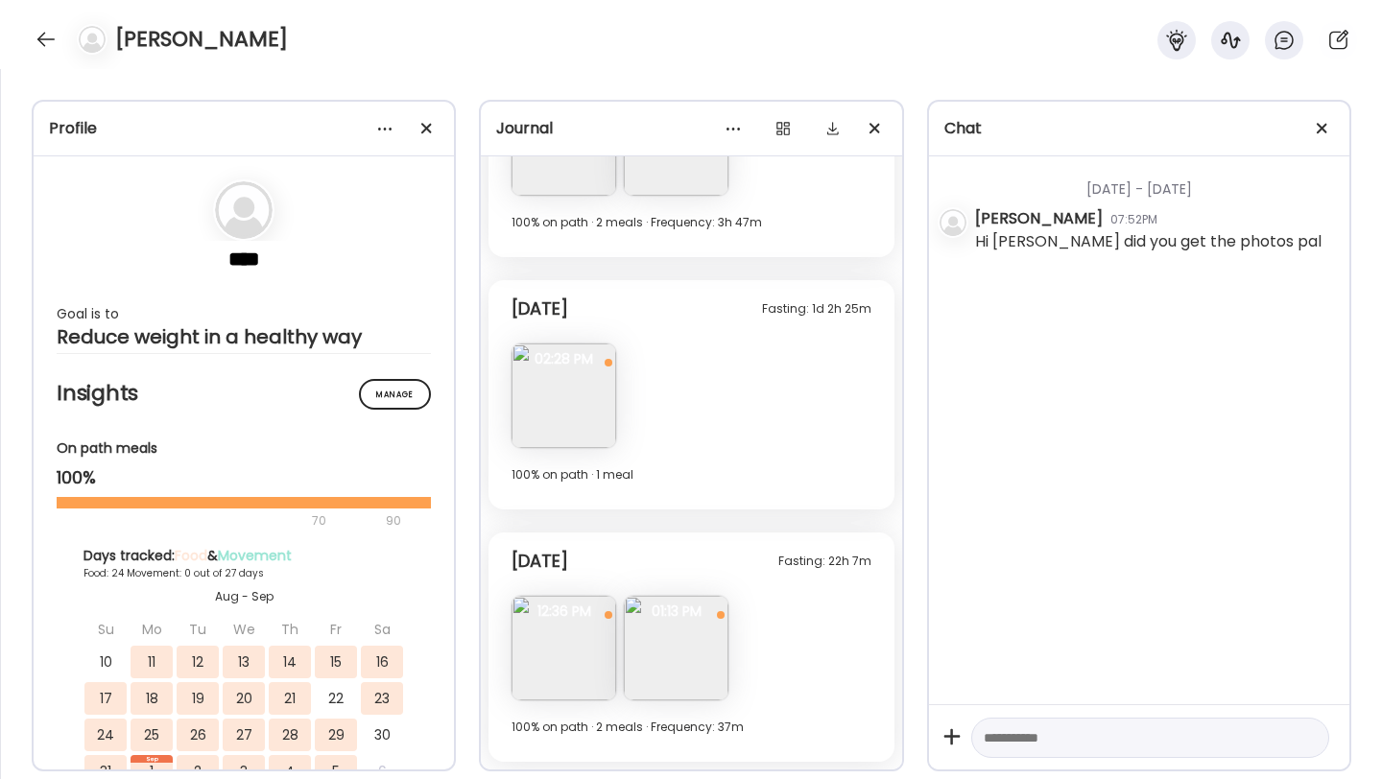
click at [696, 708] on div "Today 100% on path · 2 meals · Frequency: 37m" at bounding box center [691, 735] width 359 height 54
click at [692, 681] on img at bounding box center [676, 648] width 105 height 105
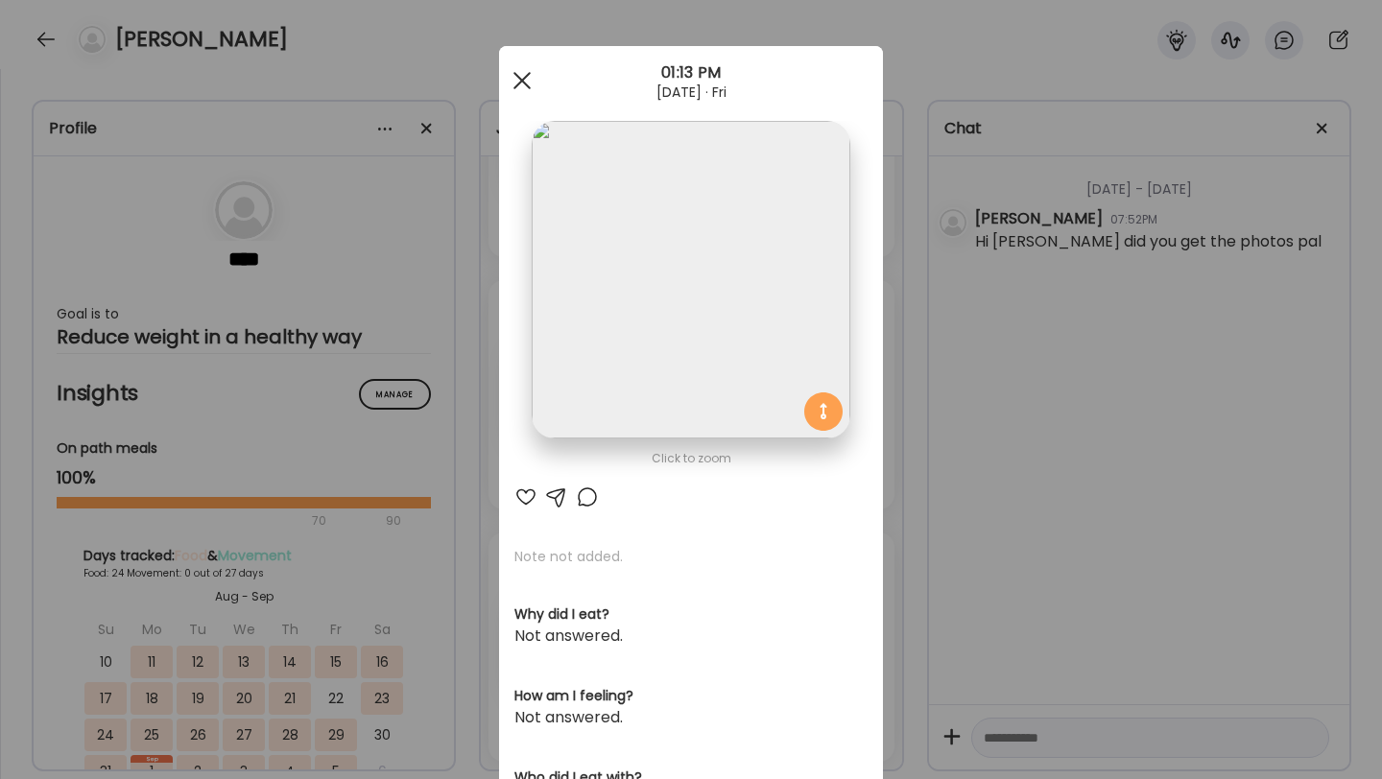
click at [524, 80] on div at bounding box center [522, 80] width 38 height 38
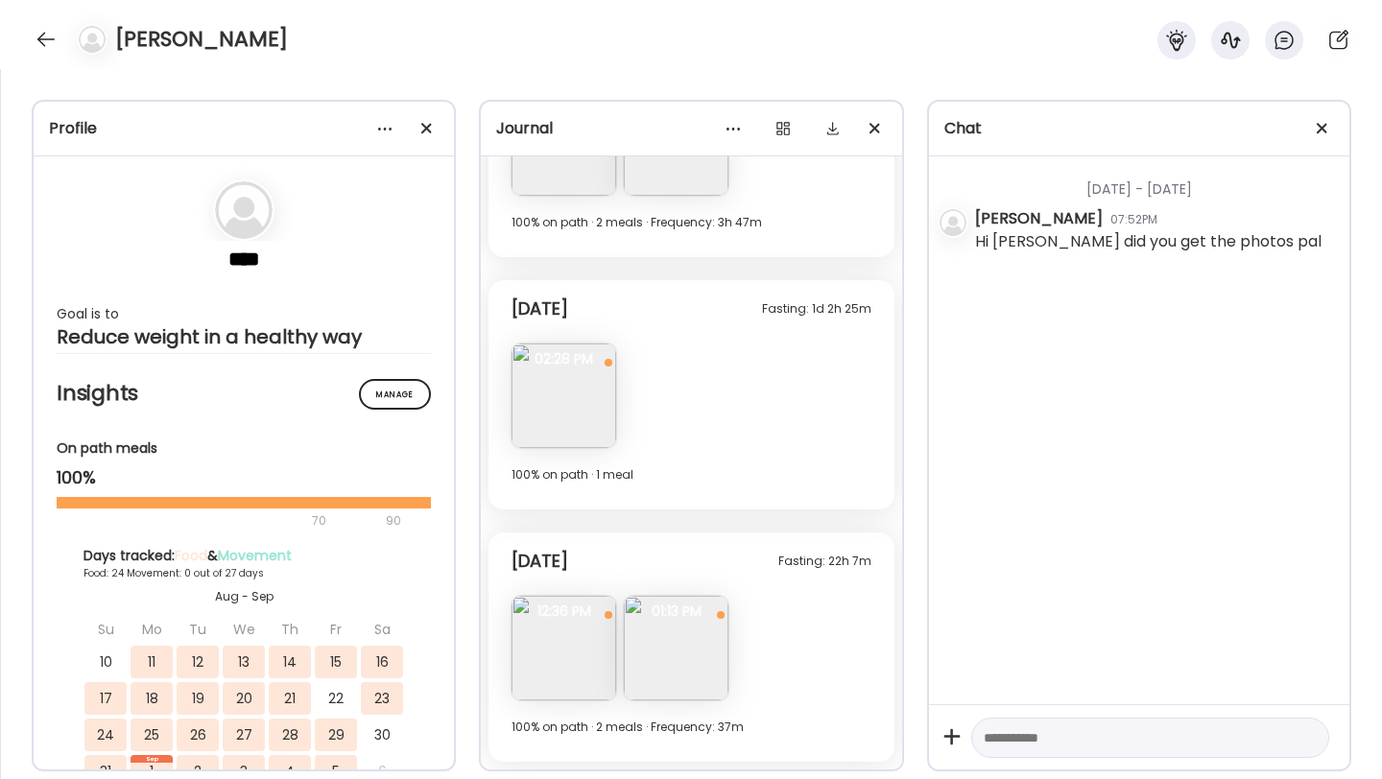
scroll to position [5880, 0]
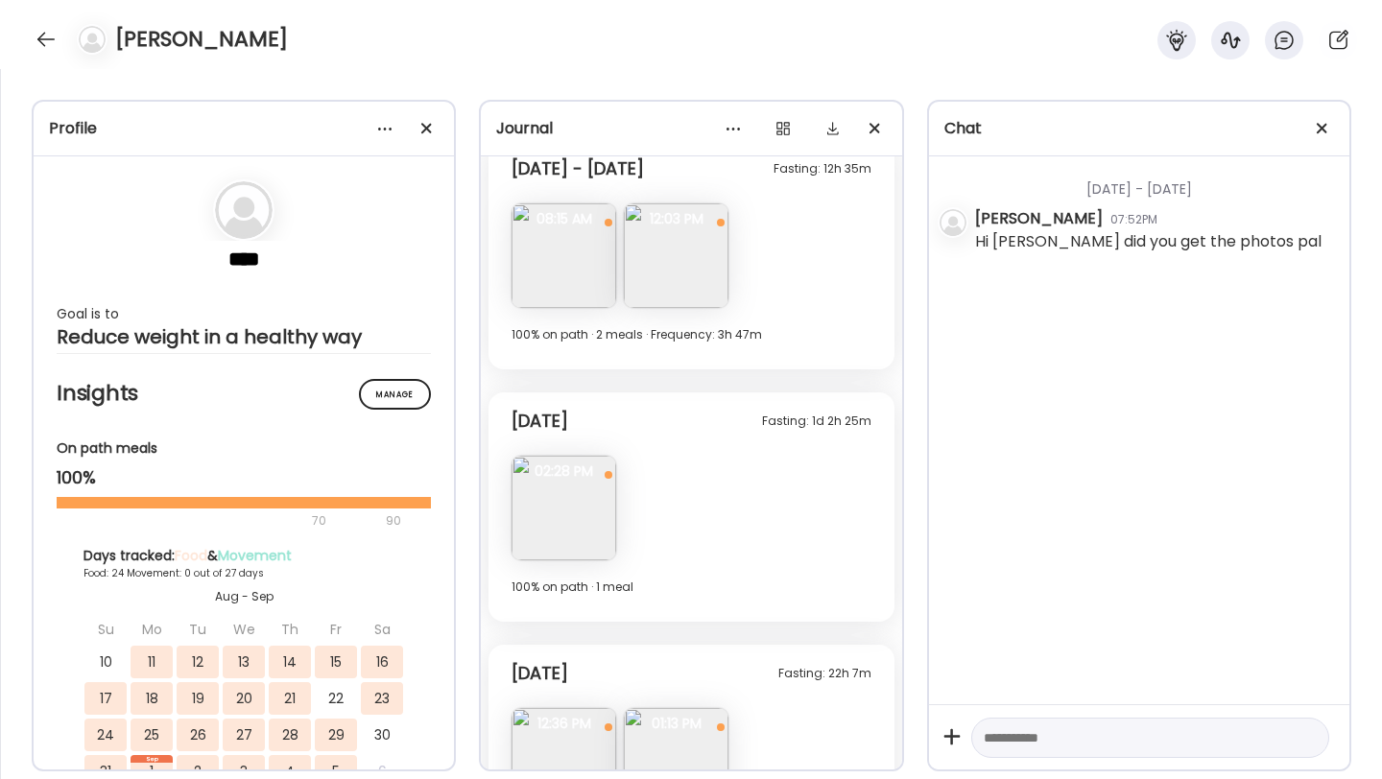
click at [559, 495] on img at bounding box center [564, 508] width 105 height 105
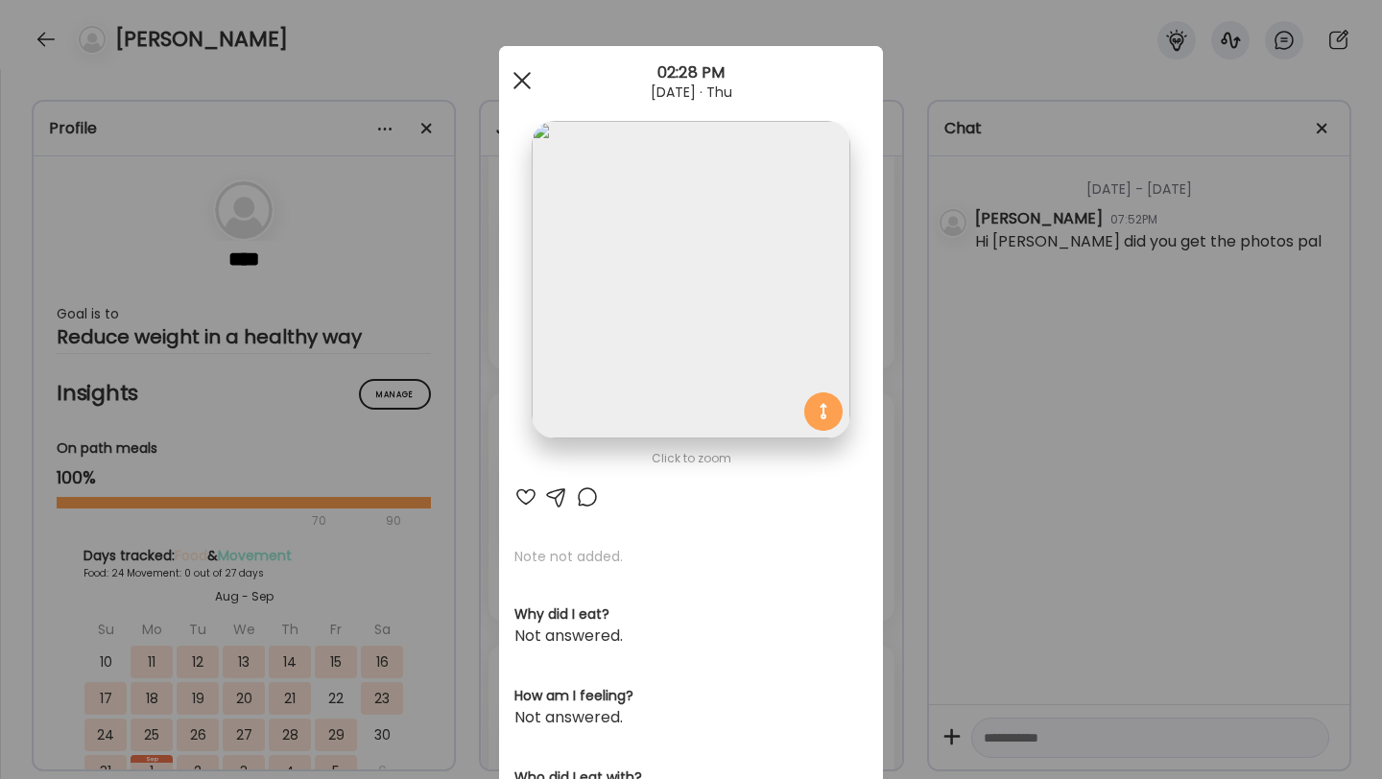
click at [518, 75] on span at bounding box center [522, 80] width 17 height 17
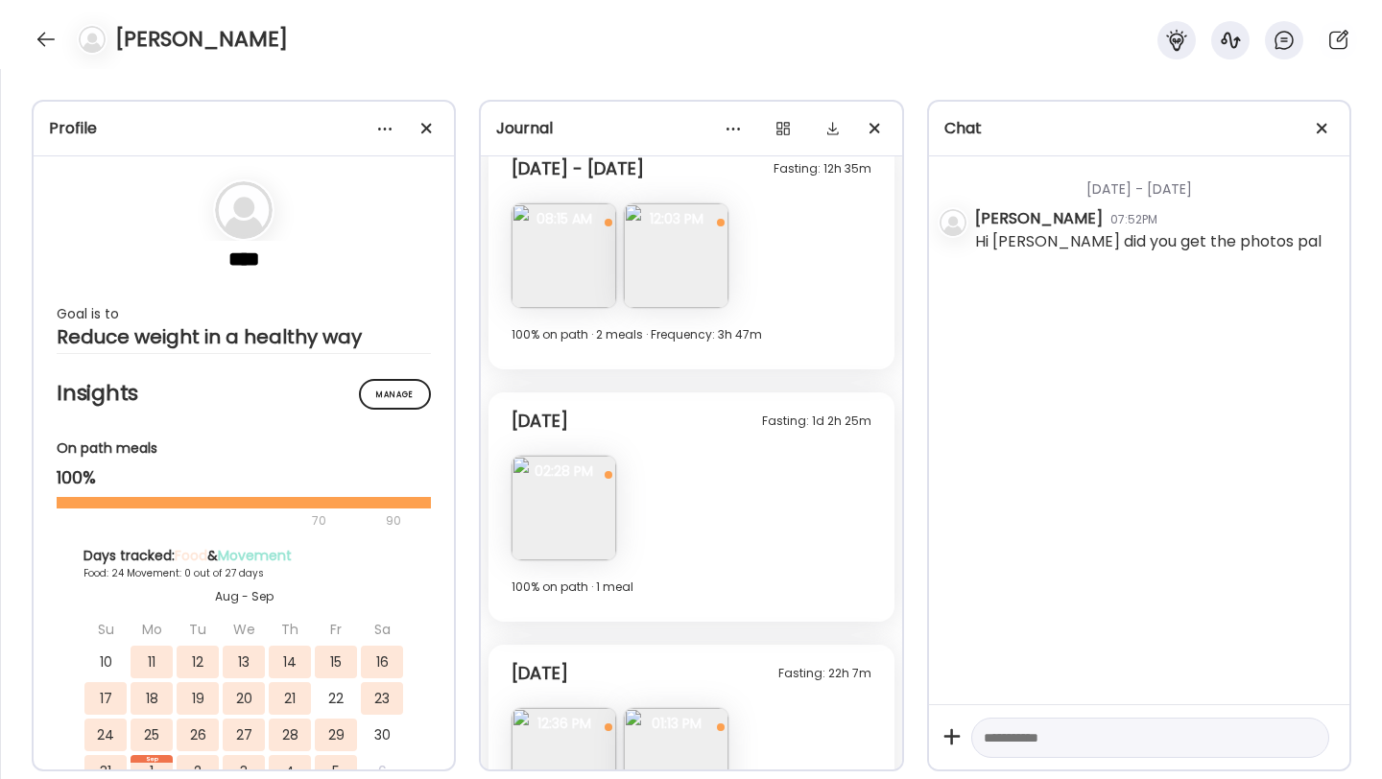
scroll to position [5735, 0]
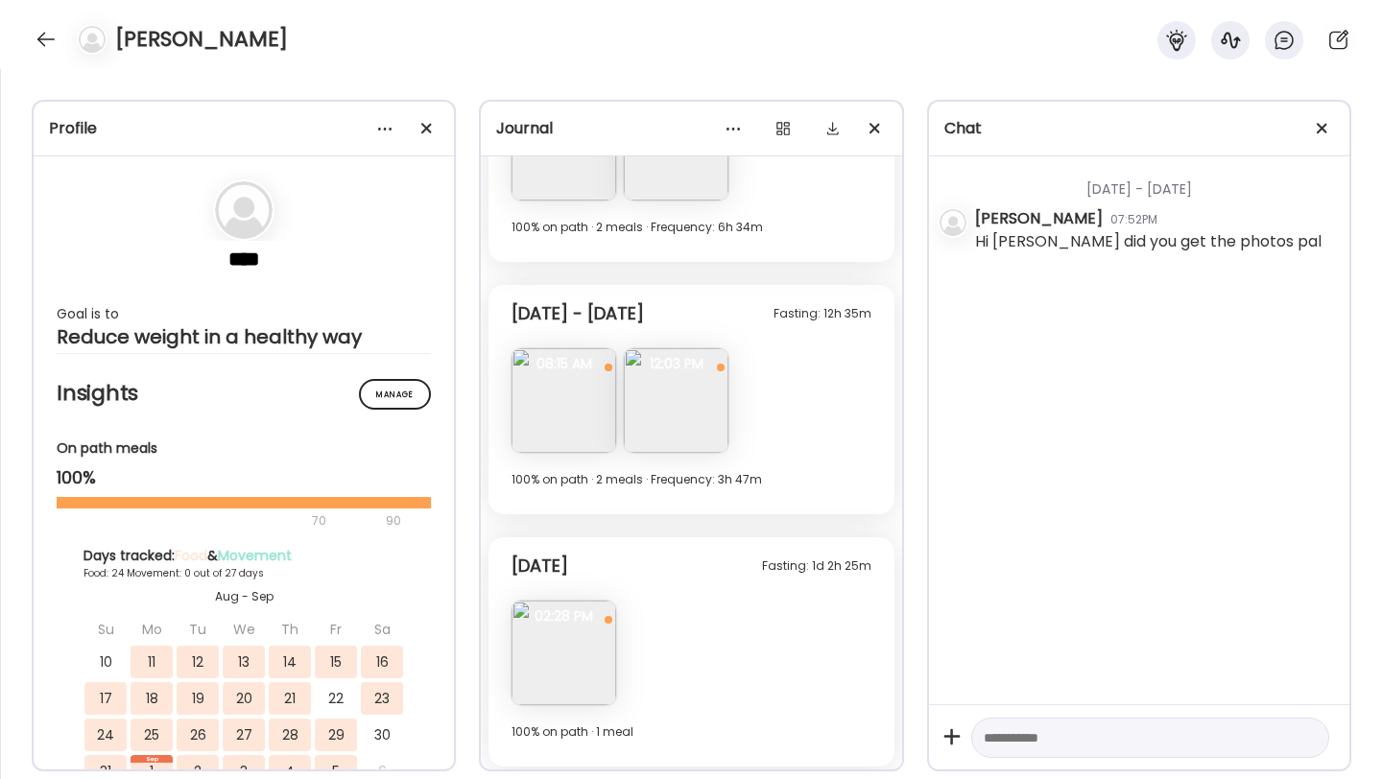
click at [673, 400] on img at bounding box center [676, 400] width 105 height 105
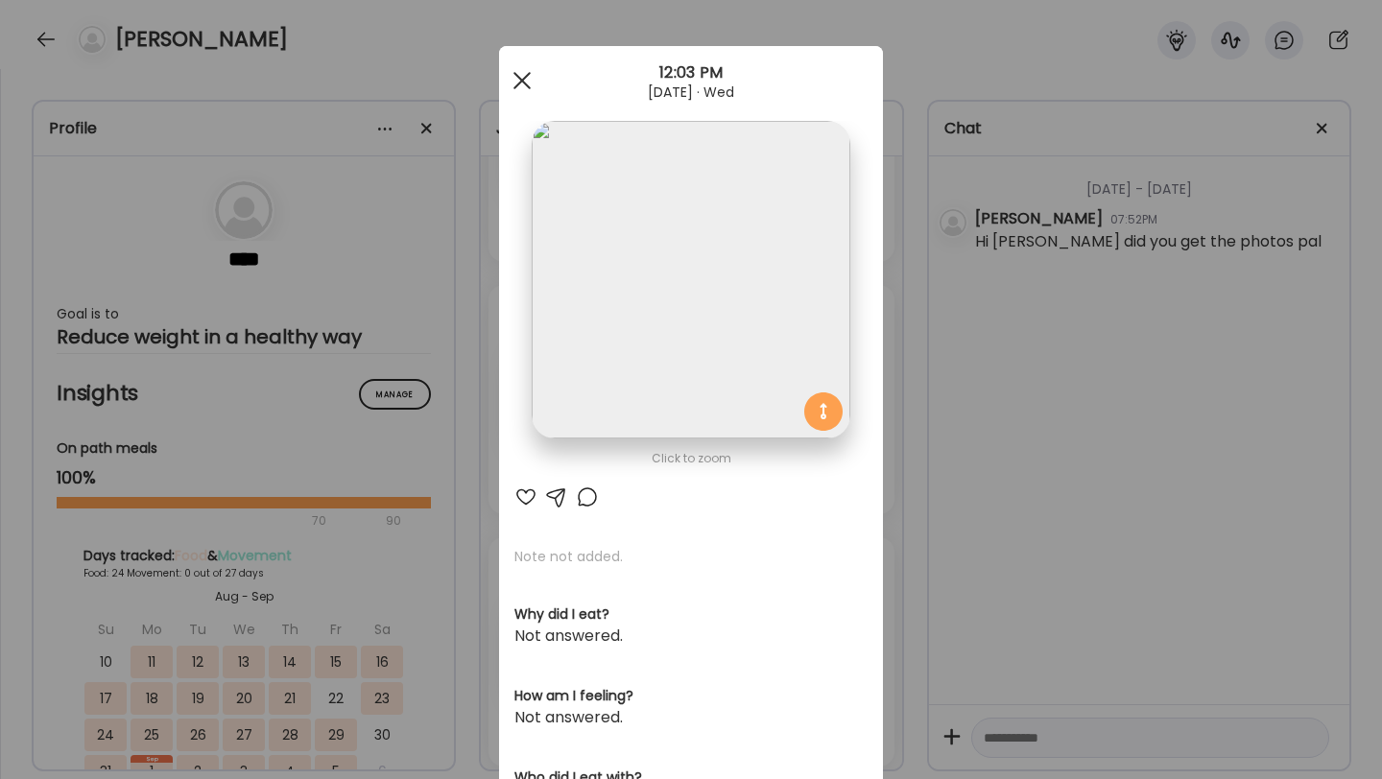
click at [523, 72] on div at bounding box center [522, 80] width 38 height 38
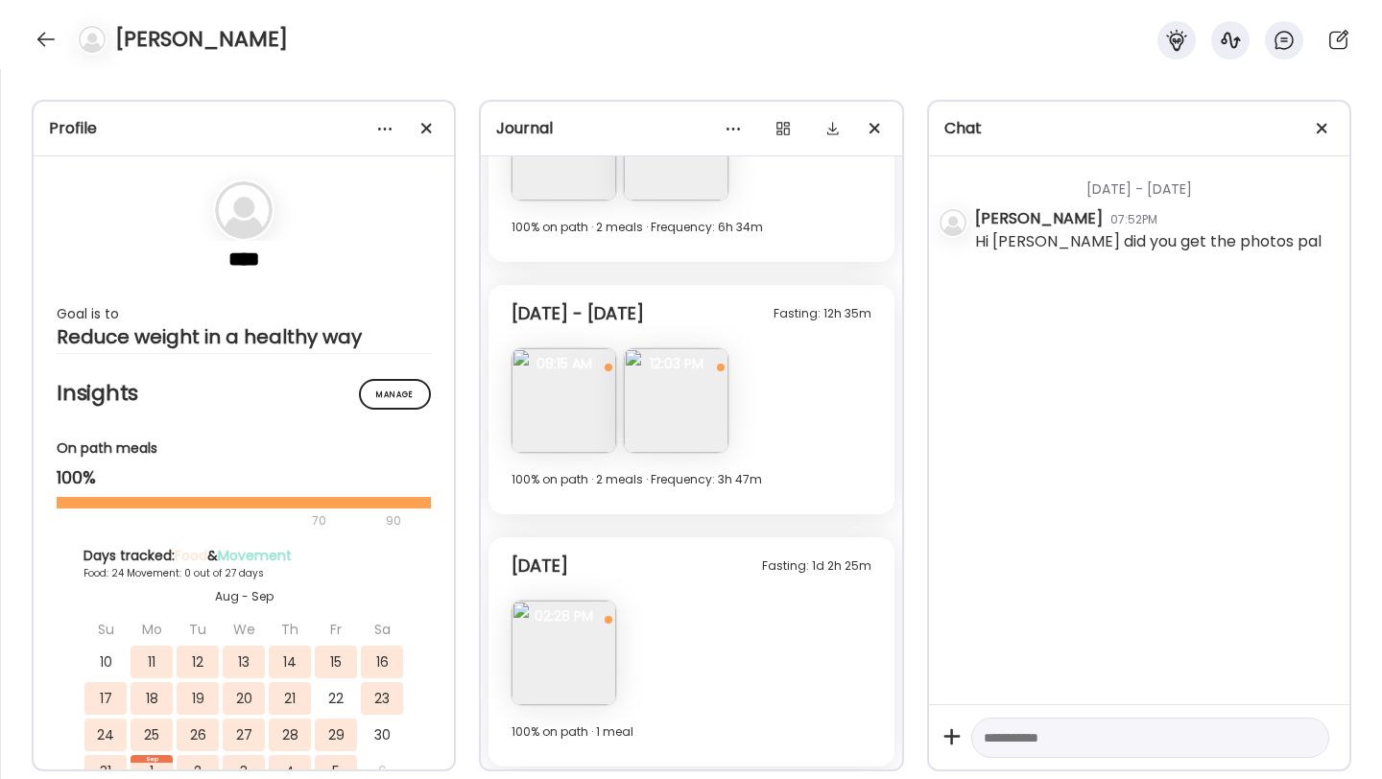
click at [558, 398] on img at bounding box center [564, 400] width 105 height 105
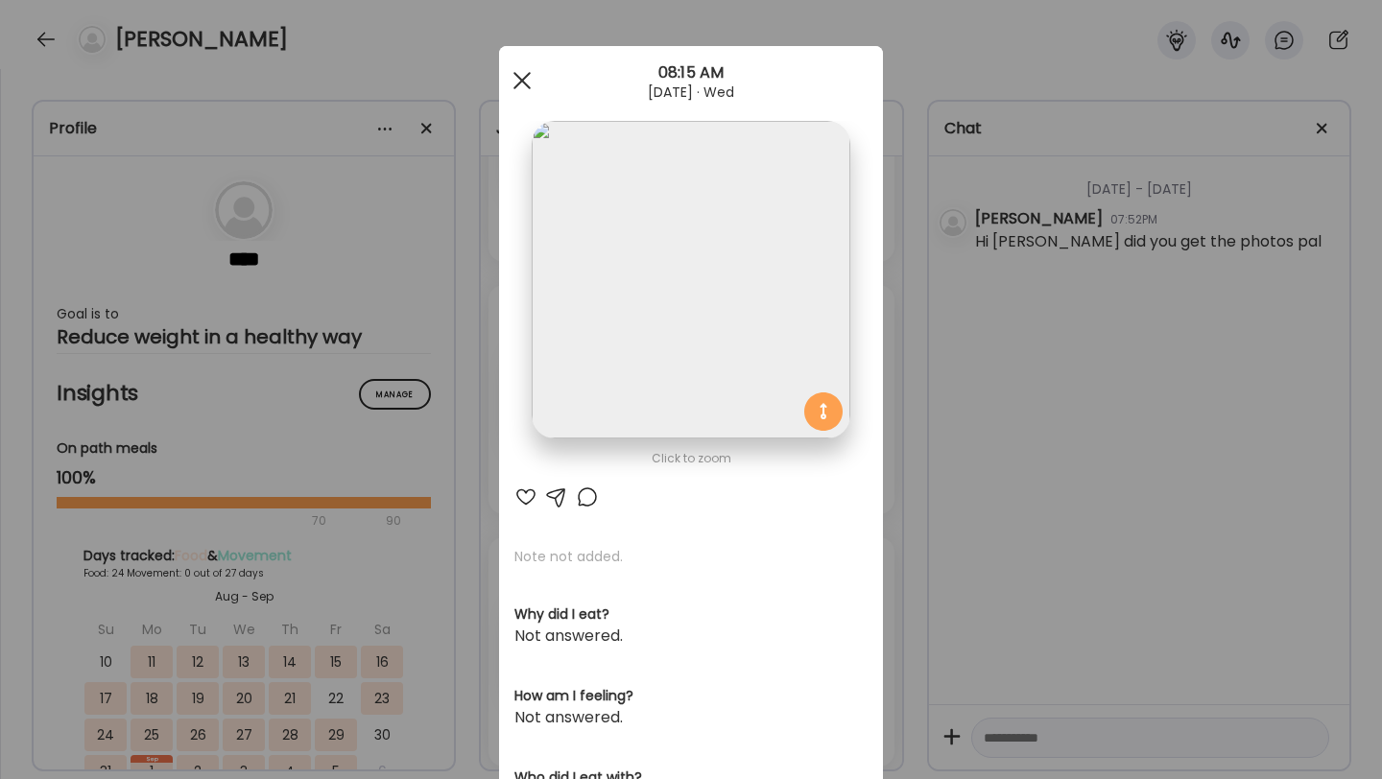
click at [522, 80] on span at bounding box center [522, 80] width 17 height 17
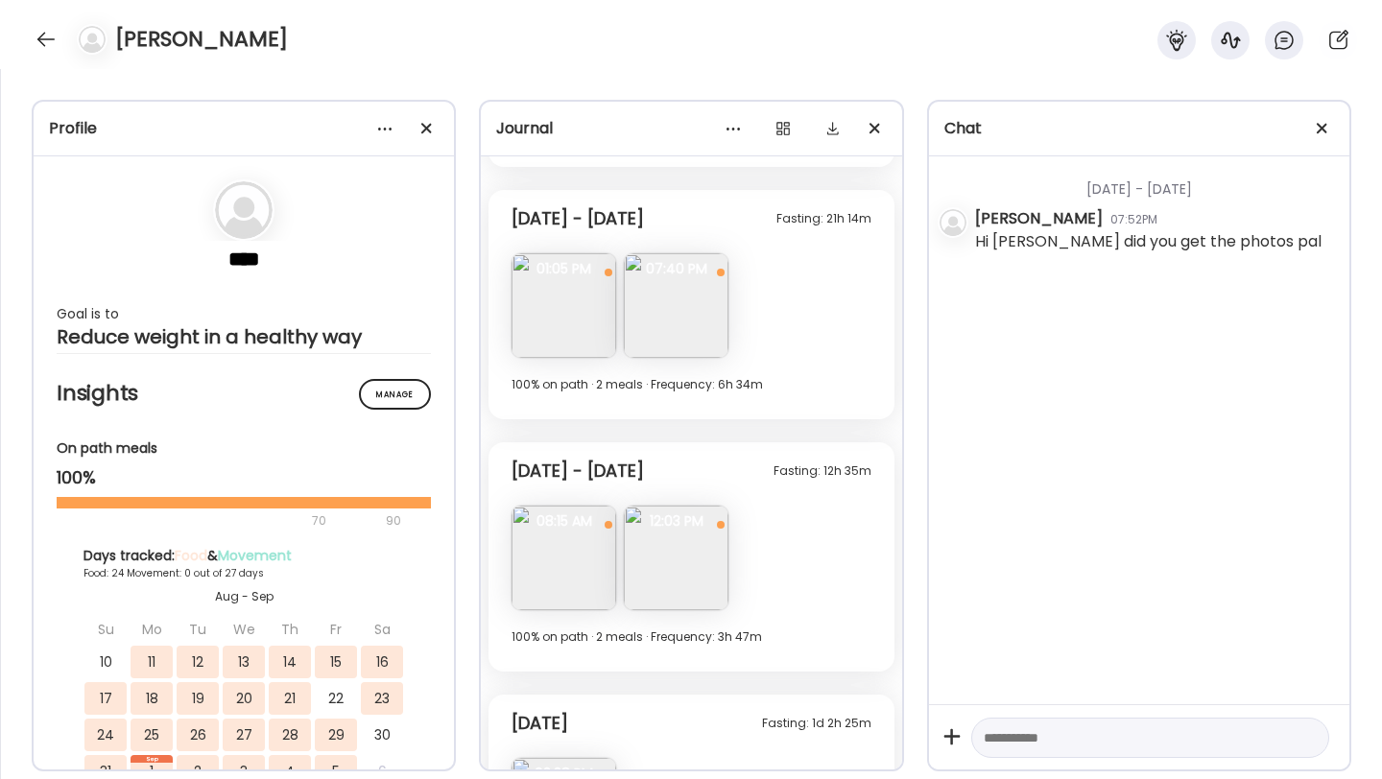
scroll to position [5576, 0]
click at [662, 309] on img at bounding box center [676, 306] width 105 height 105
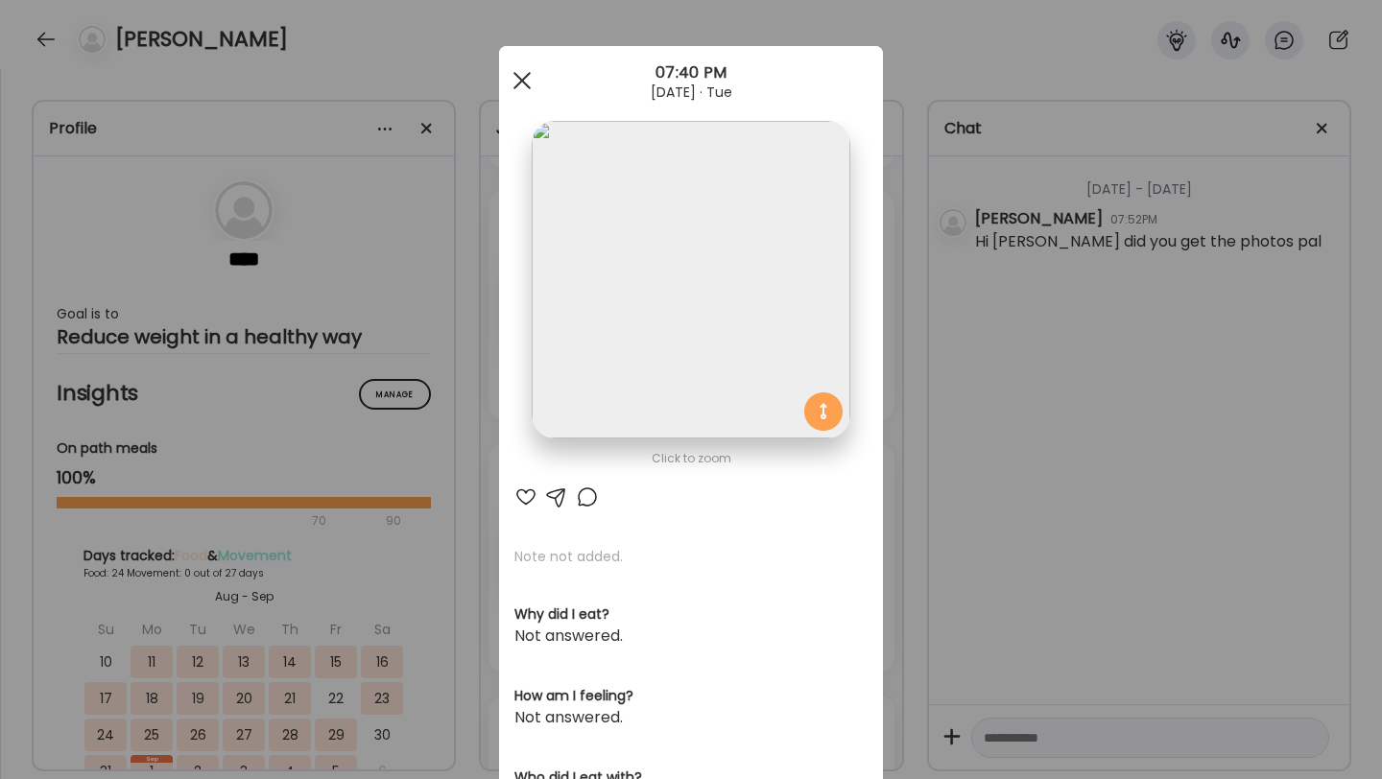
click at [519, 79] on span at bounding box center [522, 80] width 17 height 17
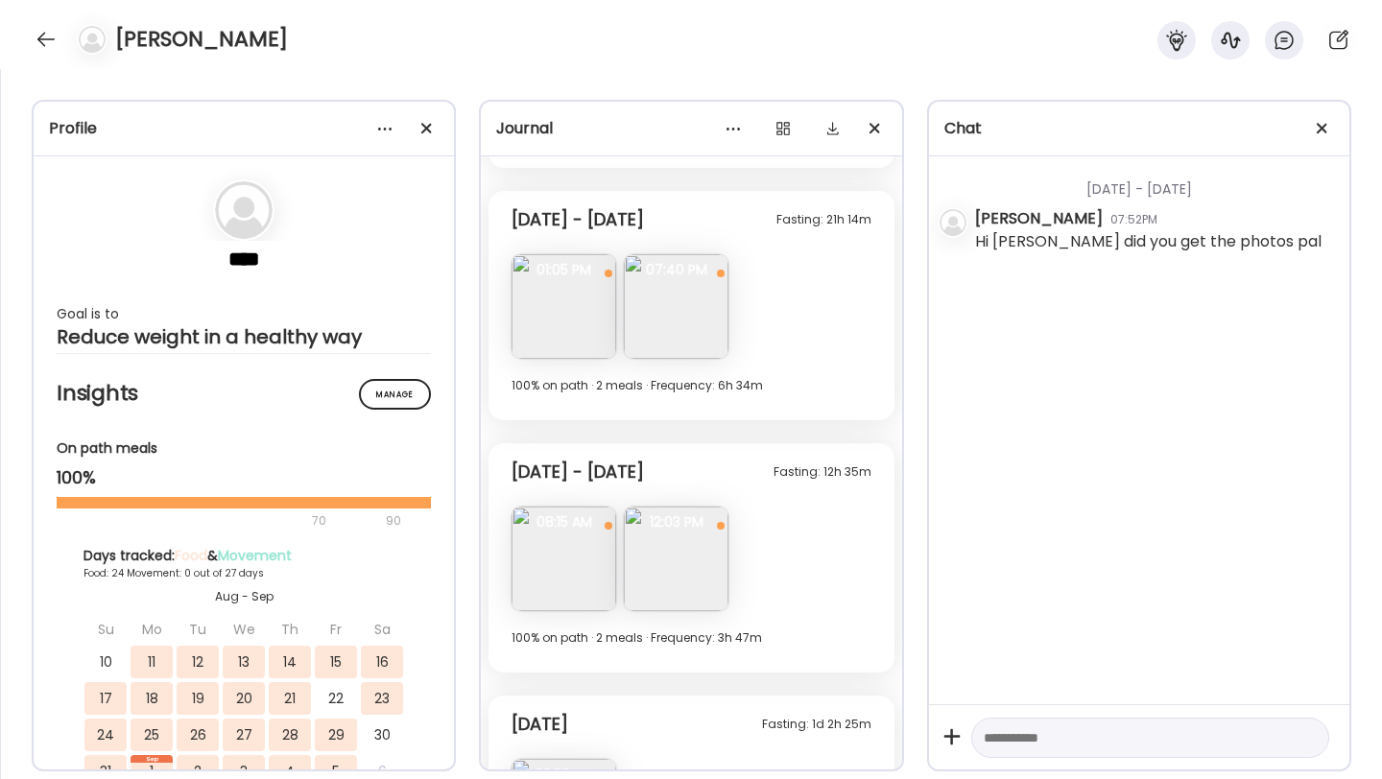
click at [552, 294] on img at bounding box center [564, 306] width 105 height 105
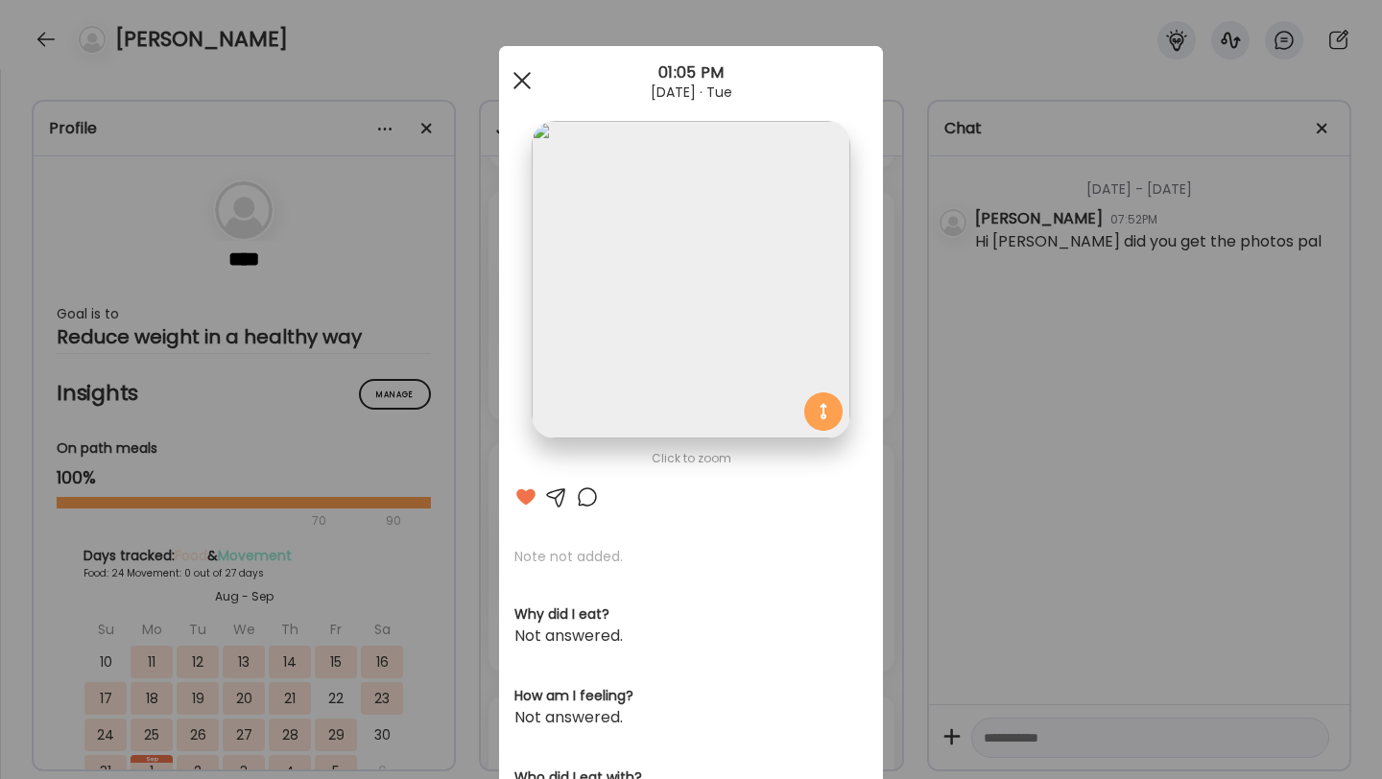
click at [529, 78] on div at bounding box center [522, 80] width 38 height 38
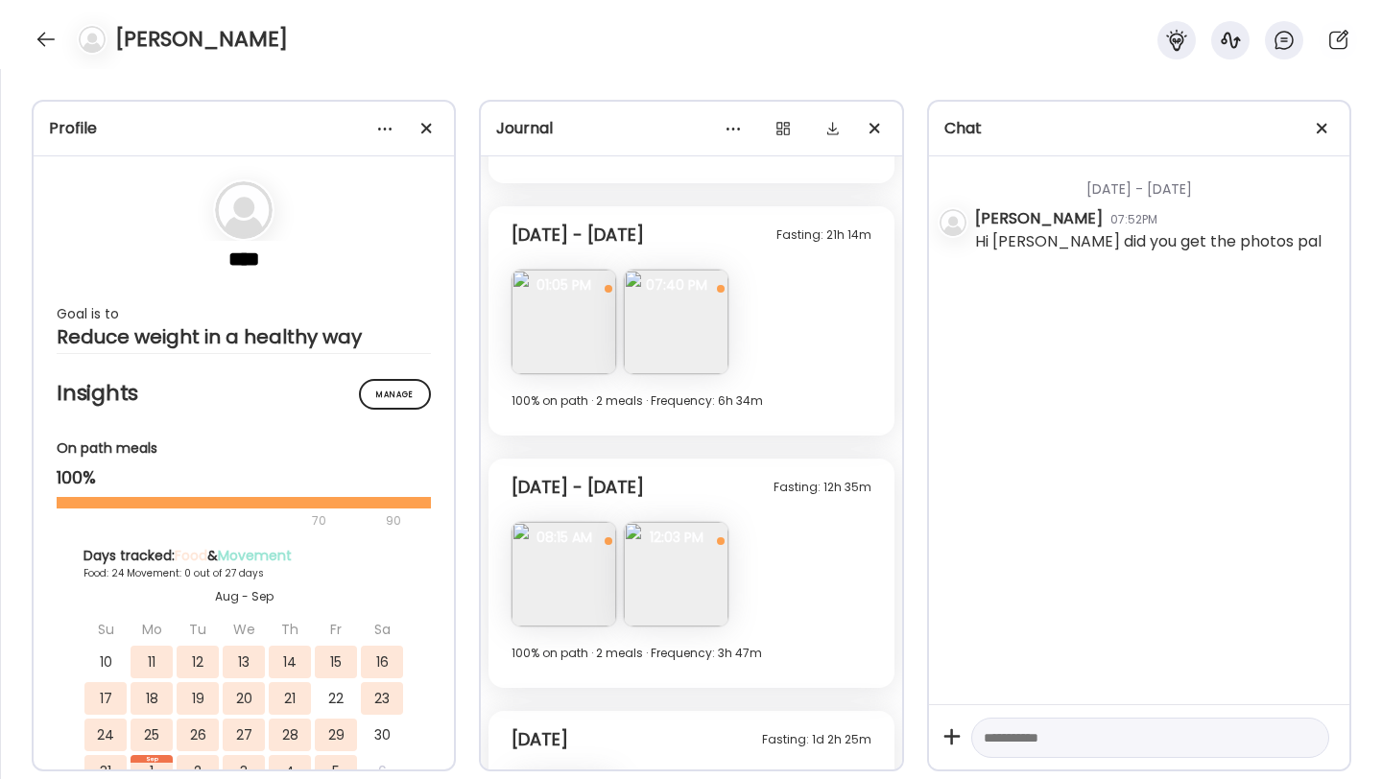
scroll to position [5531, 0]
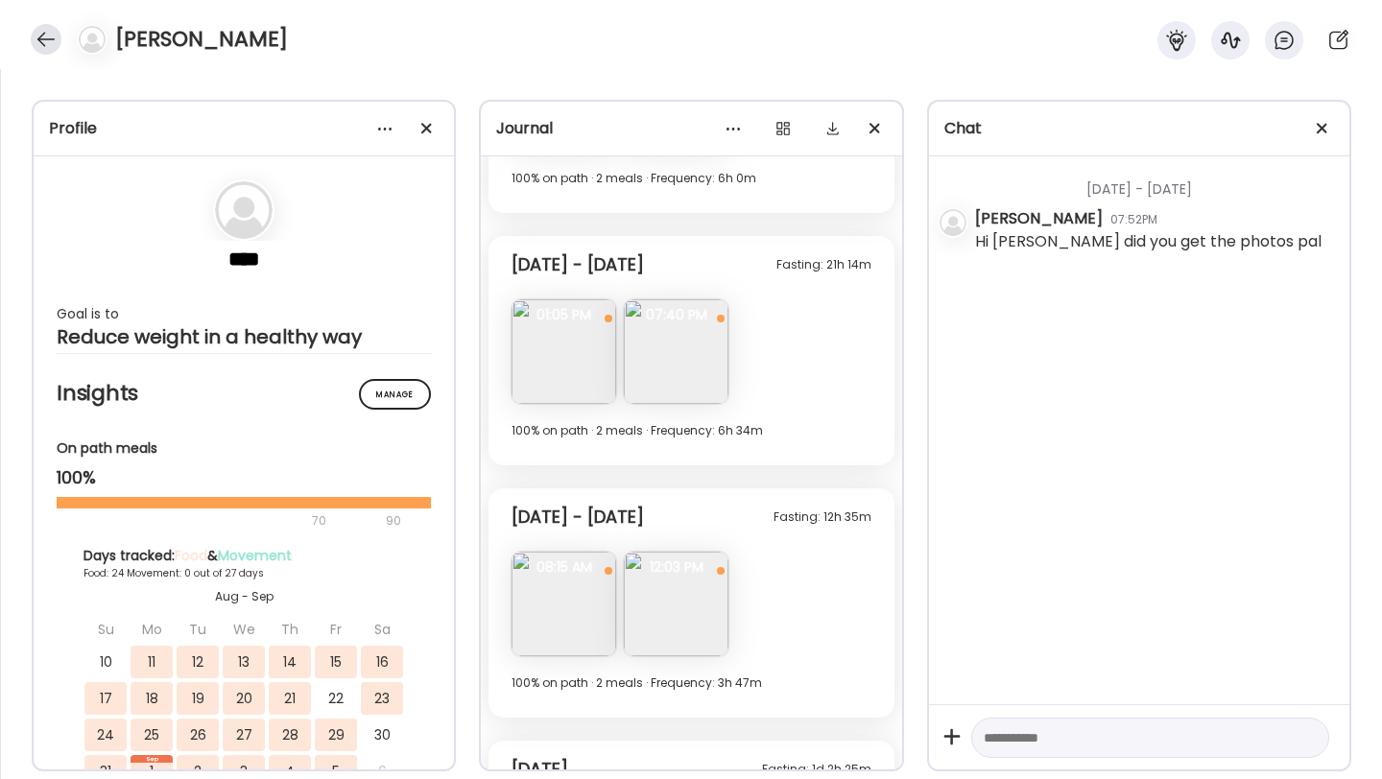
click at [45, 36] on div at bounding box center [46, 39] width 31 height 31
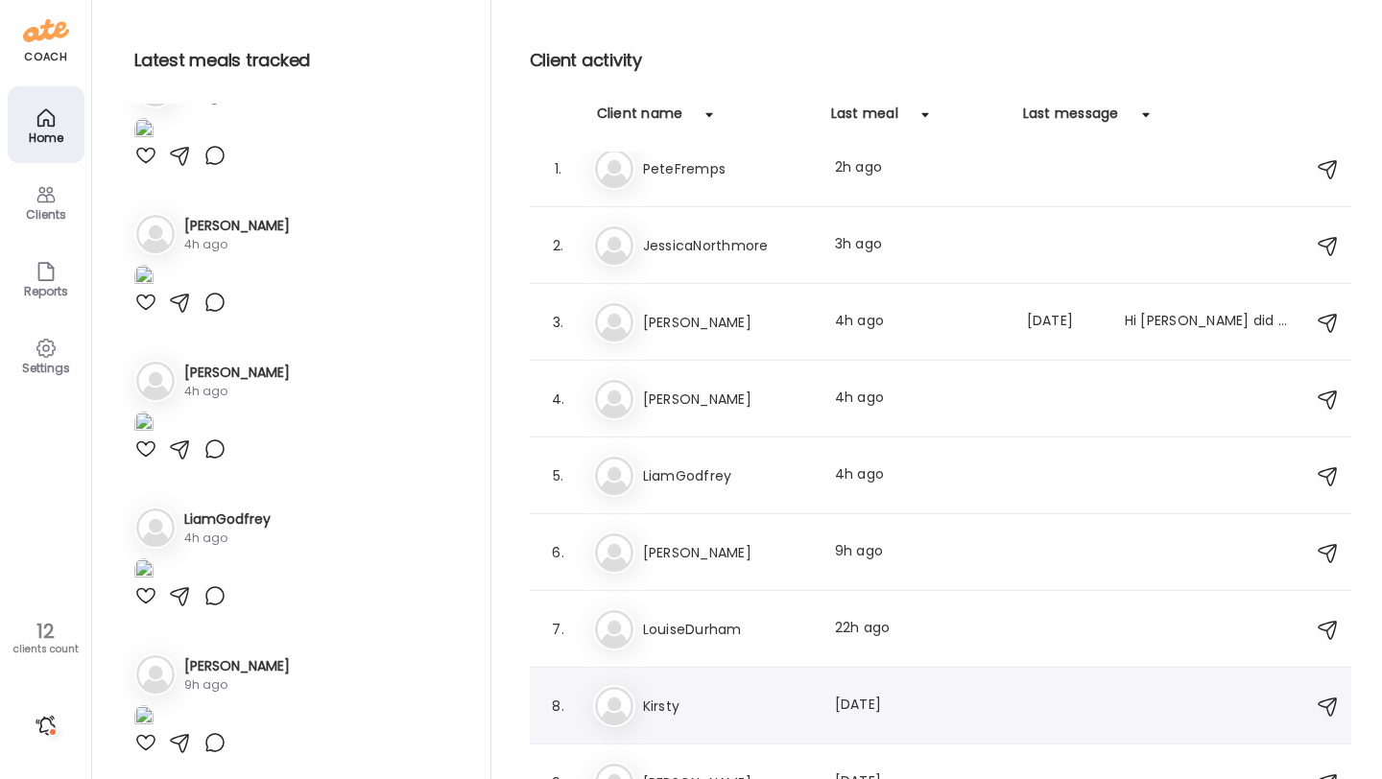
scroll to position [0, 0]
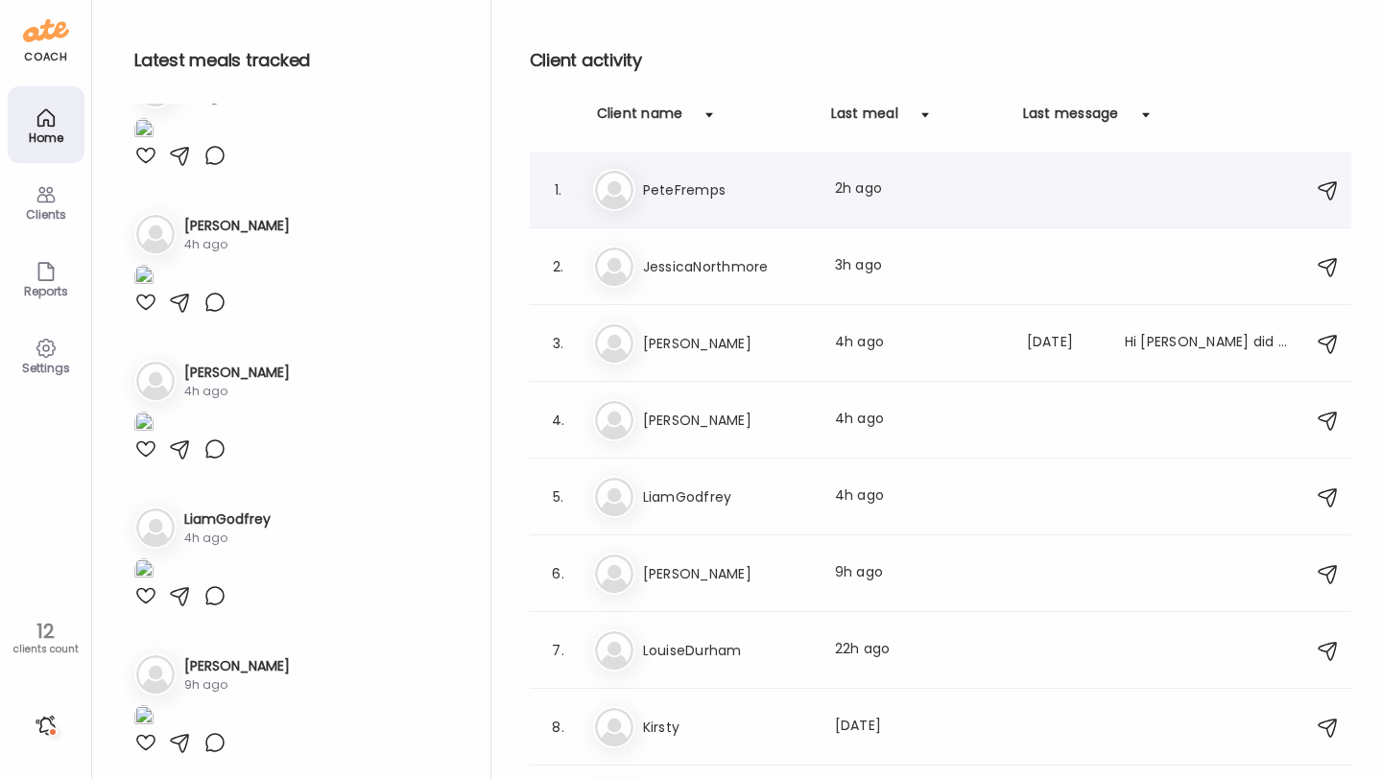
click at [683, 200] on h3 "PeteFremps" at bounding box center [727, 190] width 169 height 23
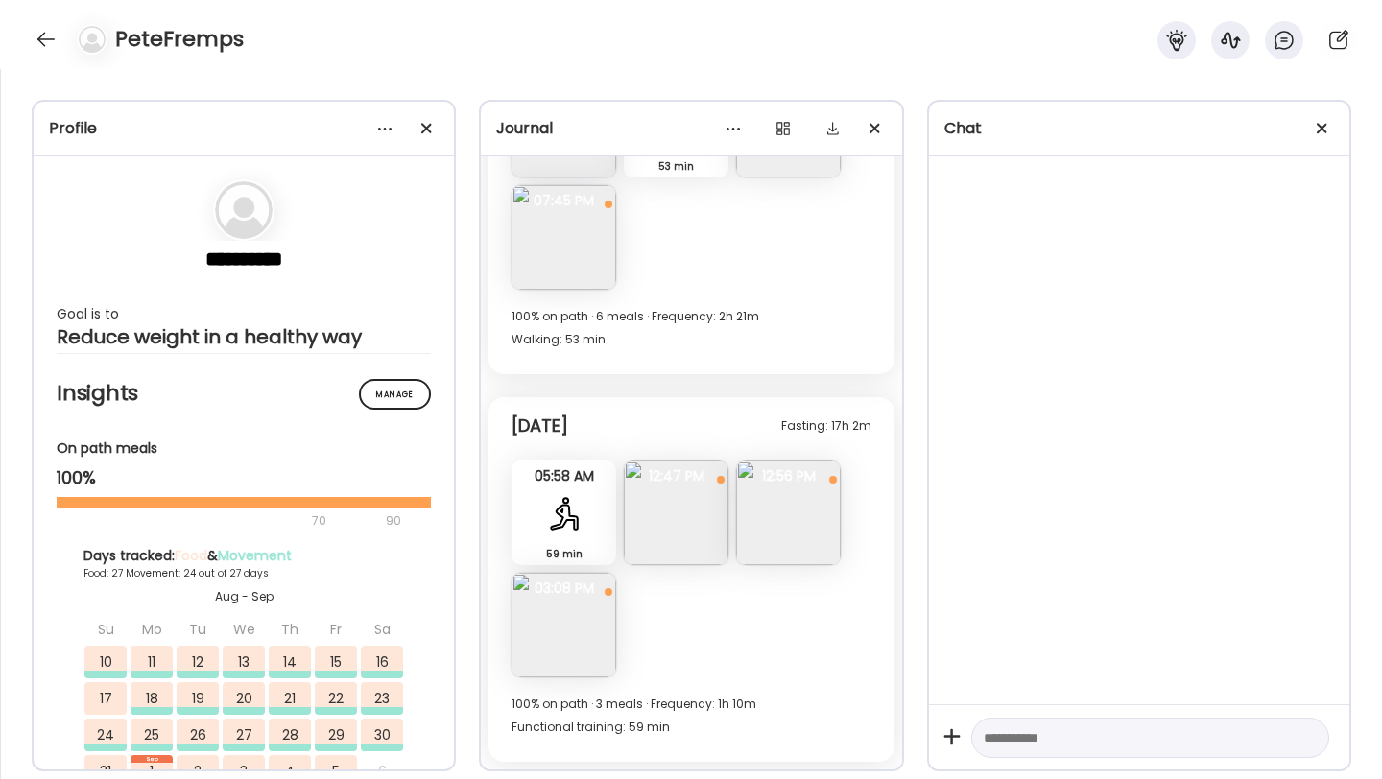
scroll to position [13185, 0]
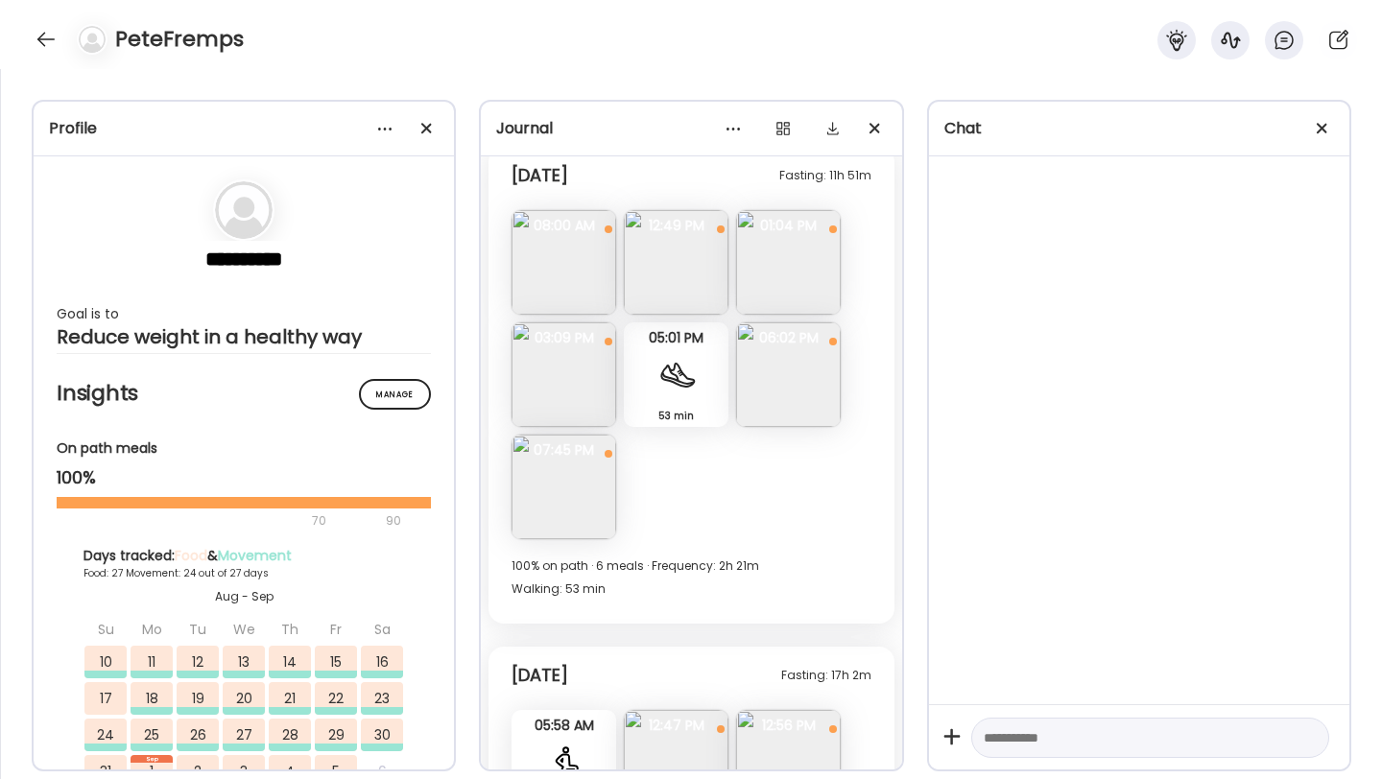
click at [568, 471] on img at bounding box center [564, 487] width 105 height 105
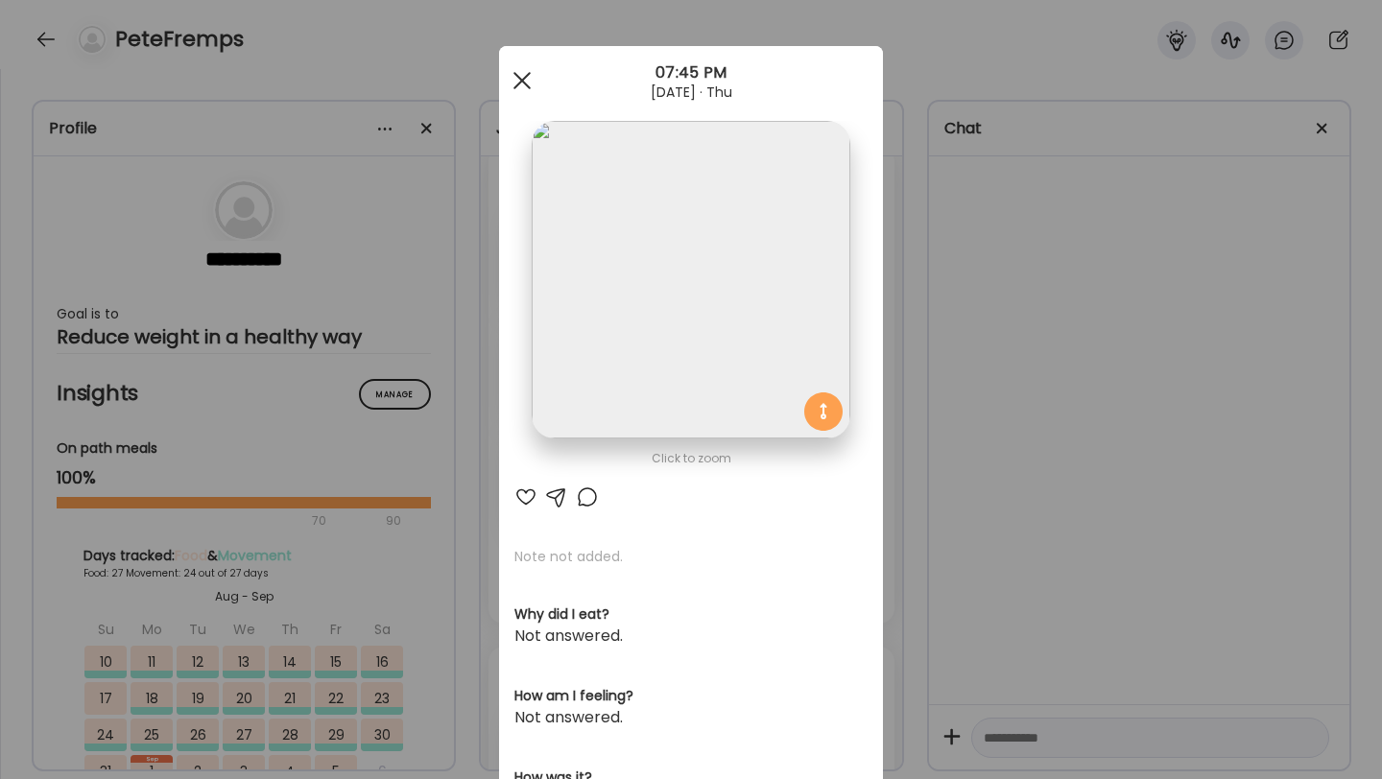
click at [523, 74] on div at bounding box center [522, 80] width 38 height 38
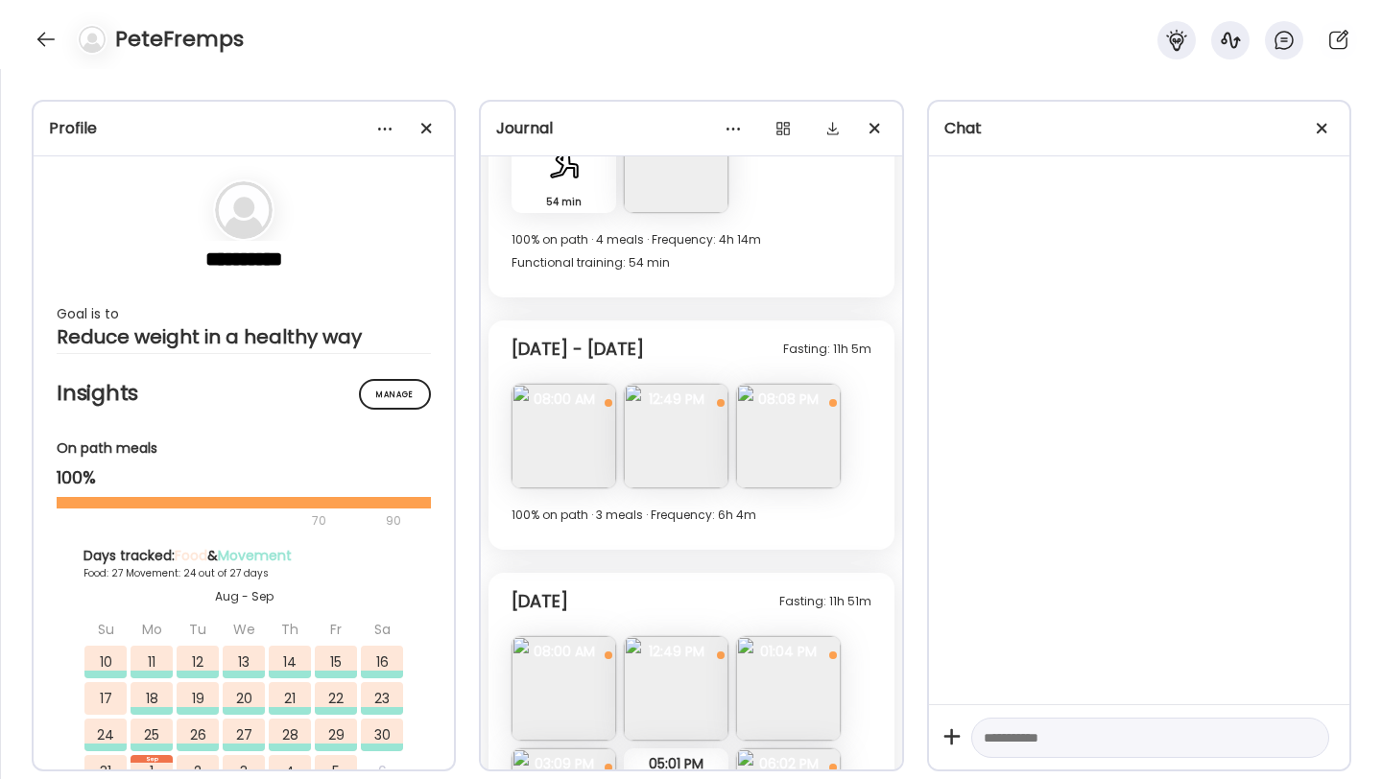
scroll to position [12722, 0]
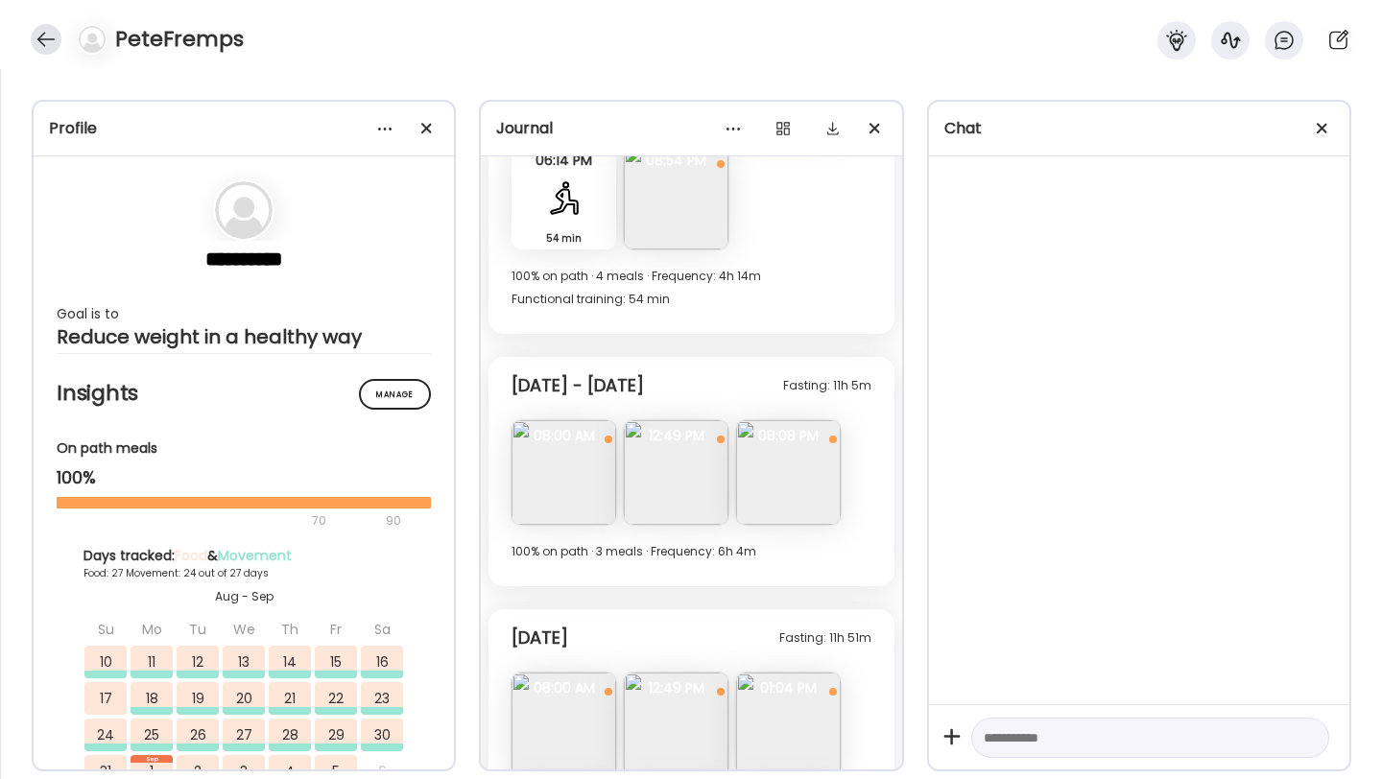
click at [41, 42] on div at bounding box center [46, 39] width 31 height 31
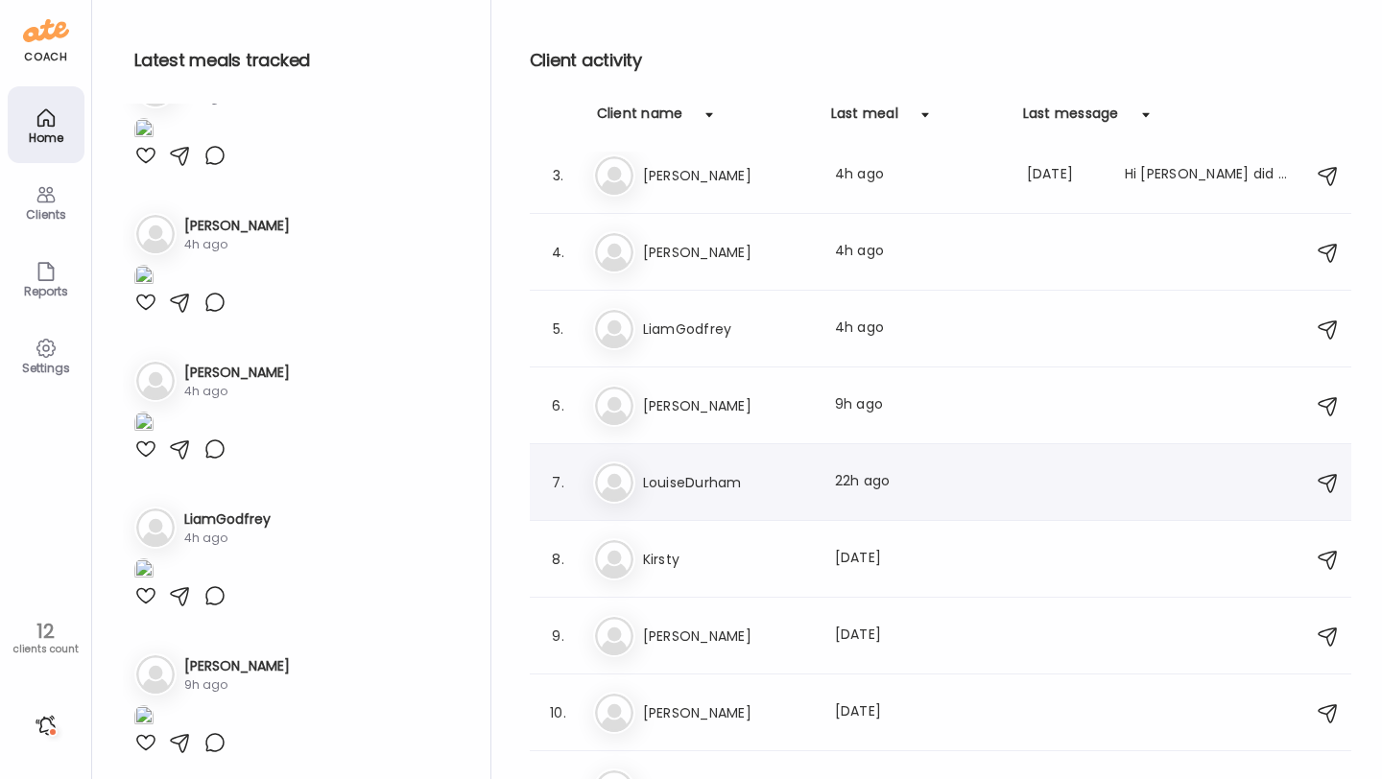
scroll to position [284, 0]
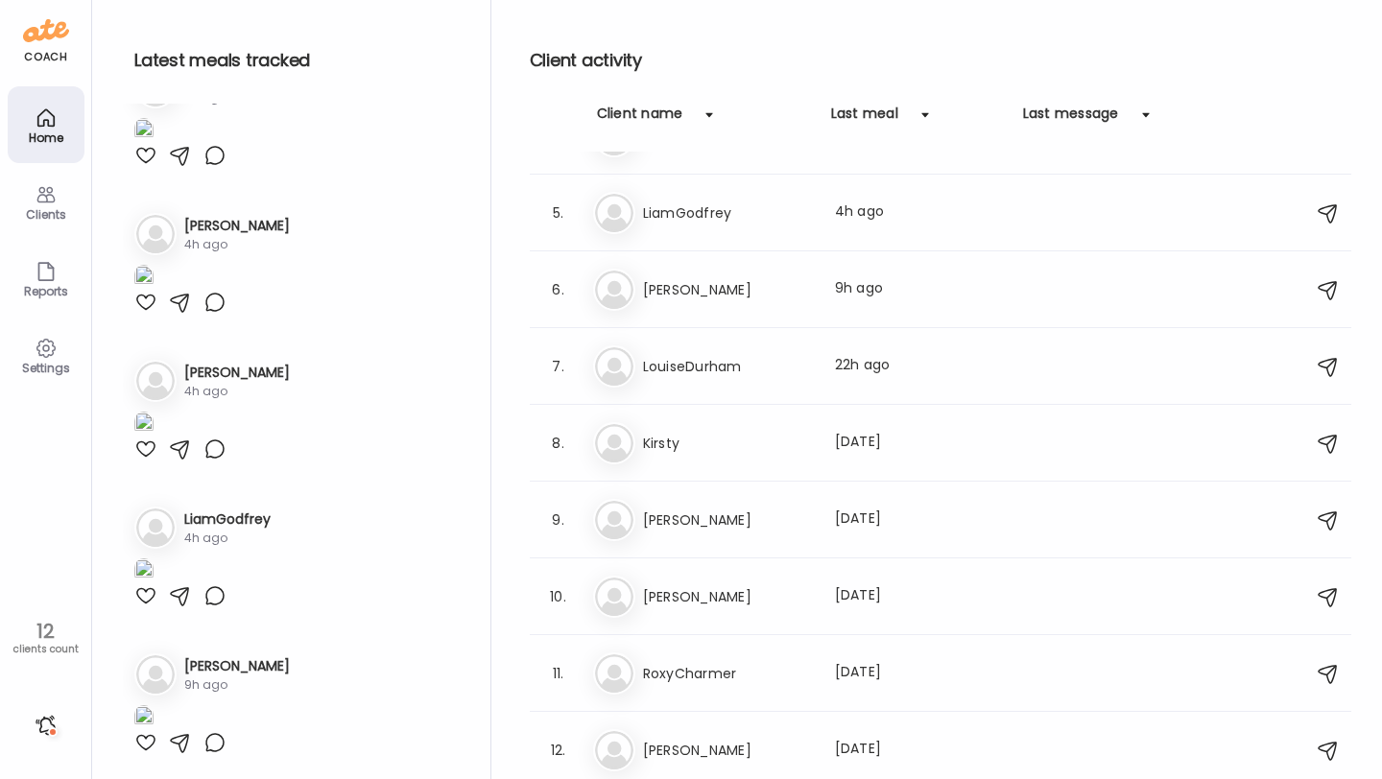
click at [50, 214] on div "Clients" at bounding box center [46, 214] width 69 height 12
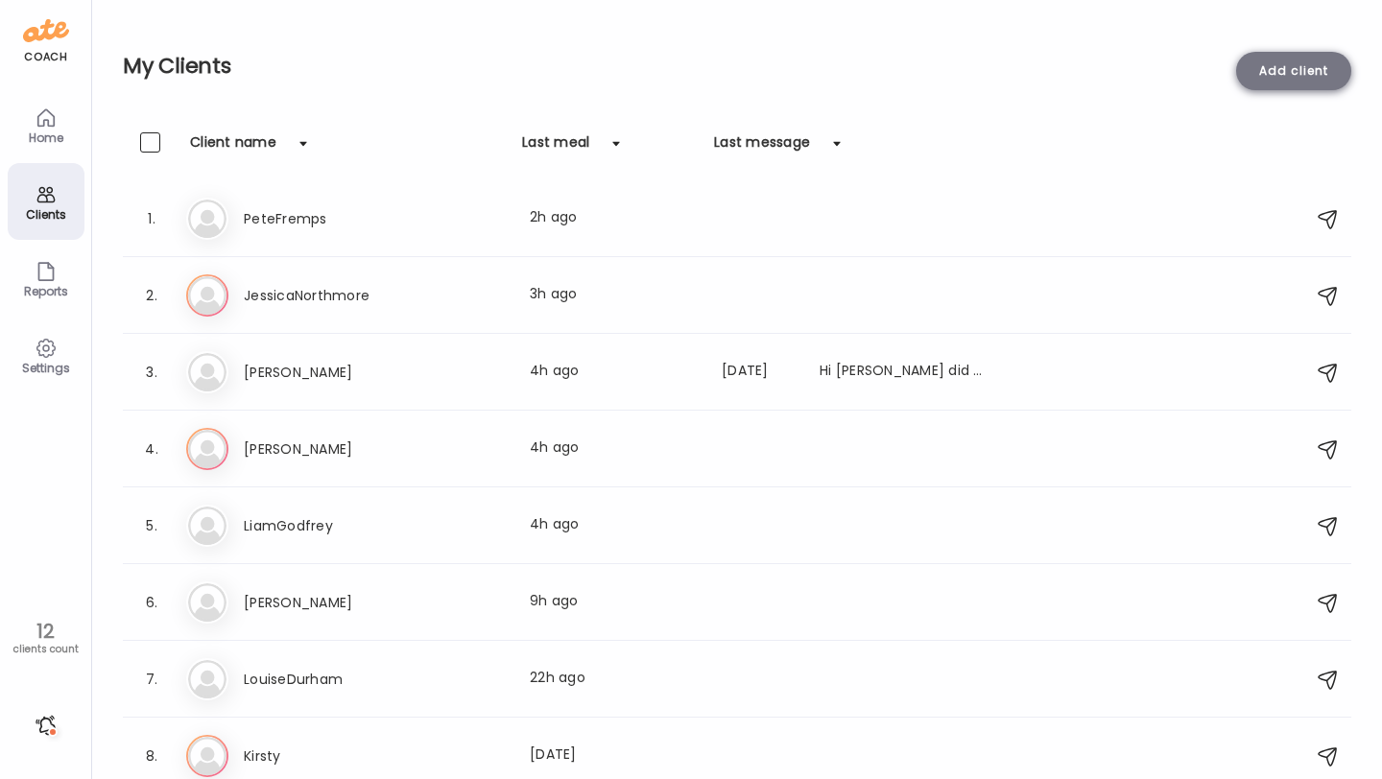
click at [1281, 70] on div "Add client" at bounding box center [1293, 71] width 115 height 38
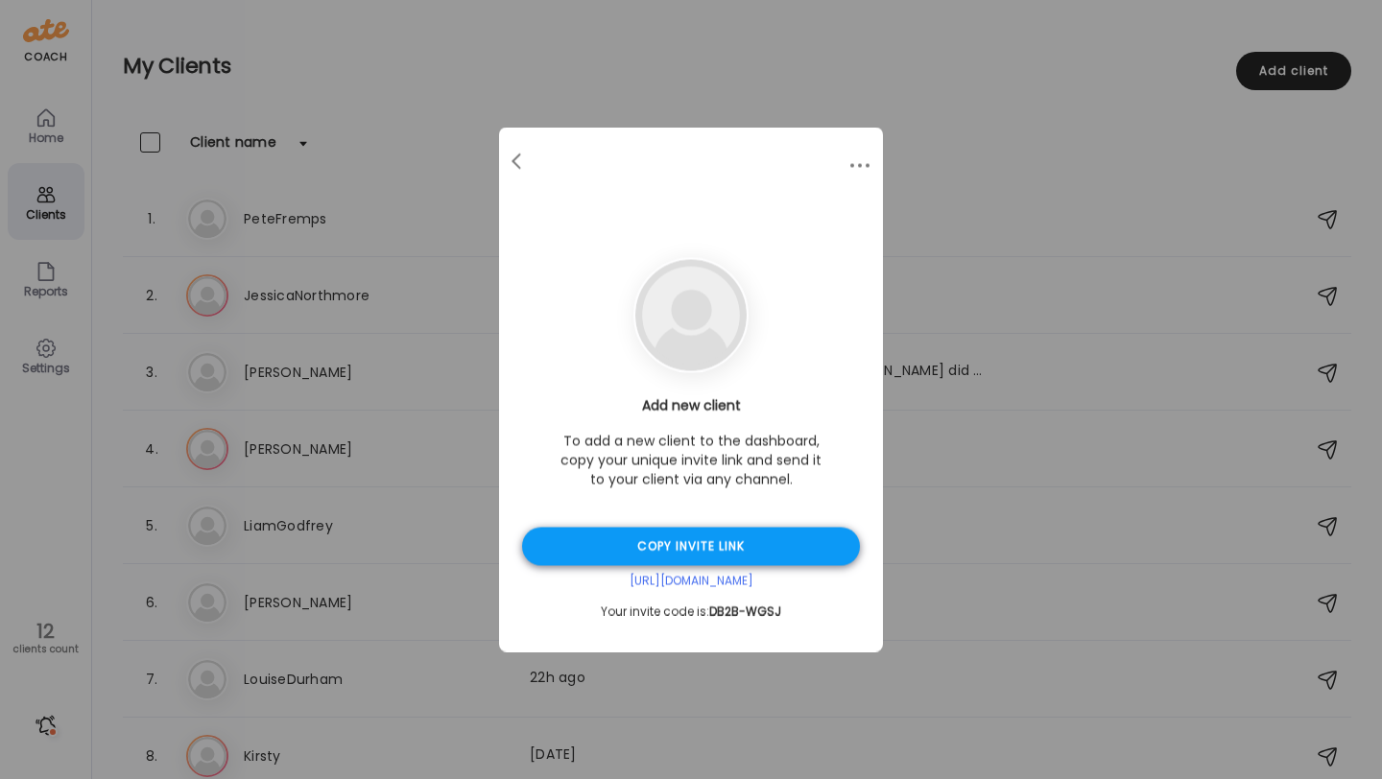
click at [713, 551] on div "Copy invite link" at bounding box center [691, 547] width 338 height 38
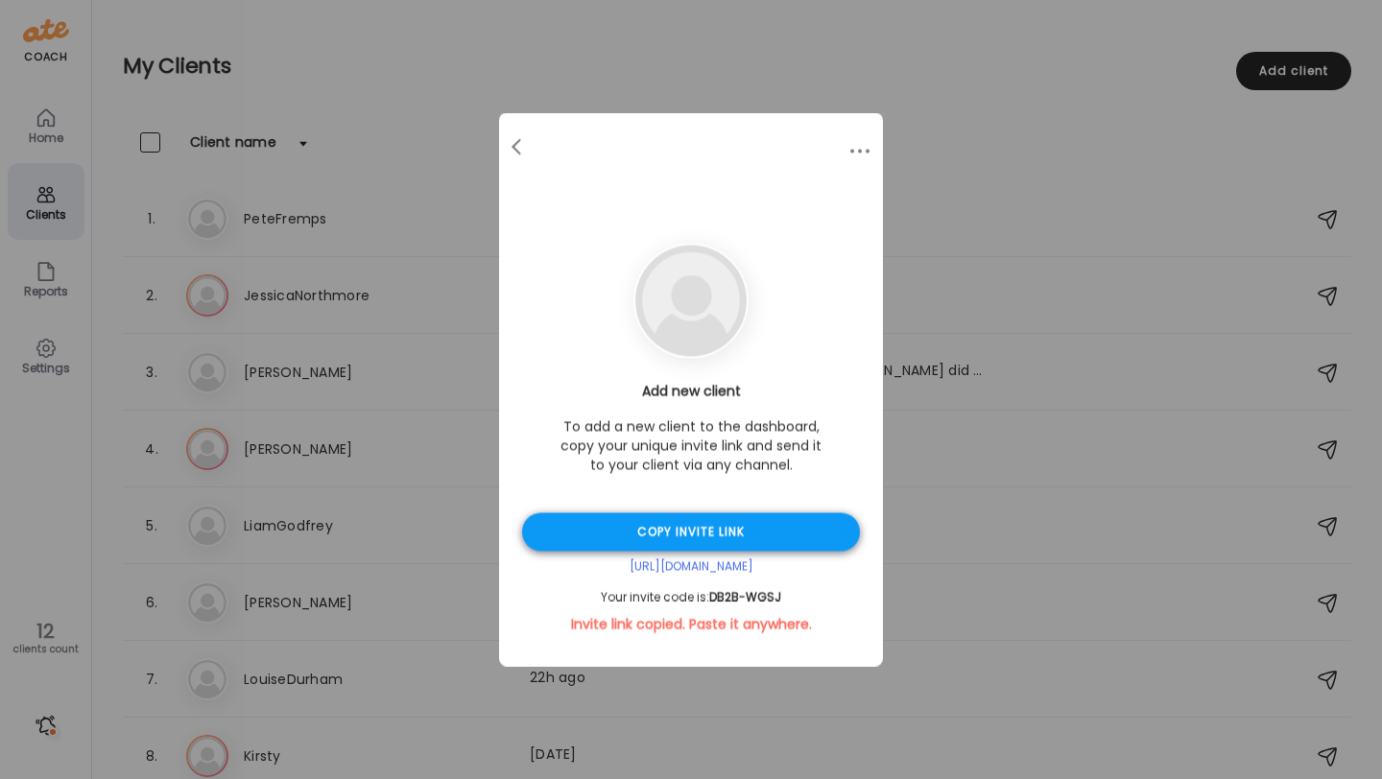
click at [717, 534] on div "Copy invite link" at bounding box center [691, 533] width 338 height 38
click at [735, 528] on div "Copy invite link" at bounding box center [691, 533] width 338 height 38
drag, startPoint x: 790, startPoint y: 597, endPoint x: 601, endPoint y: 597, distance: 189.1
click at [601, 597] on div "Your invite code is: DB2B-WGSJ" at bounding box center [691, 597] width 338 height 15
copy div "Your invite code is: DB2B-WGSJ"
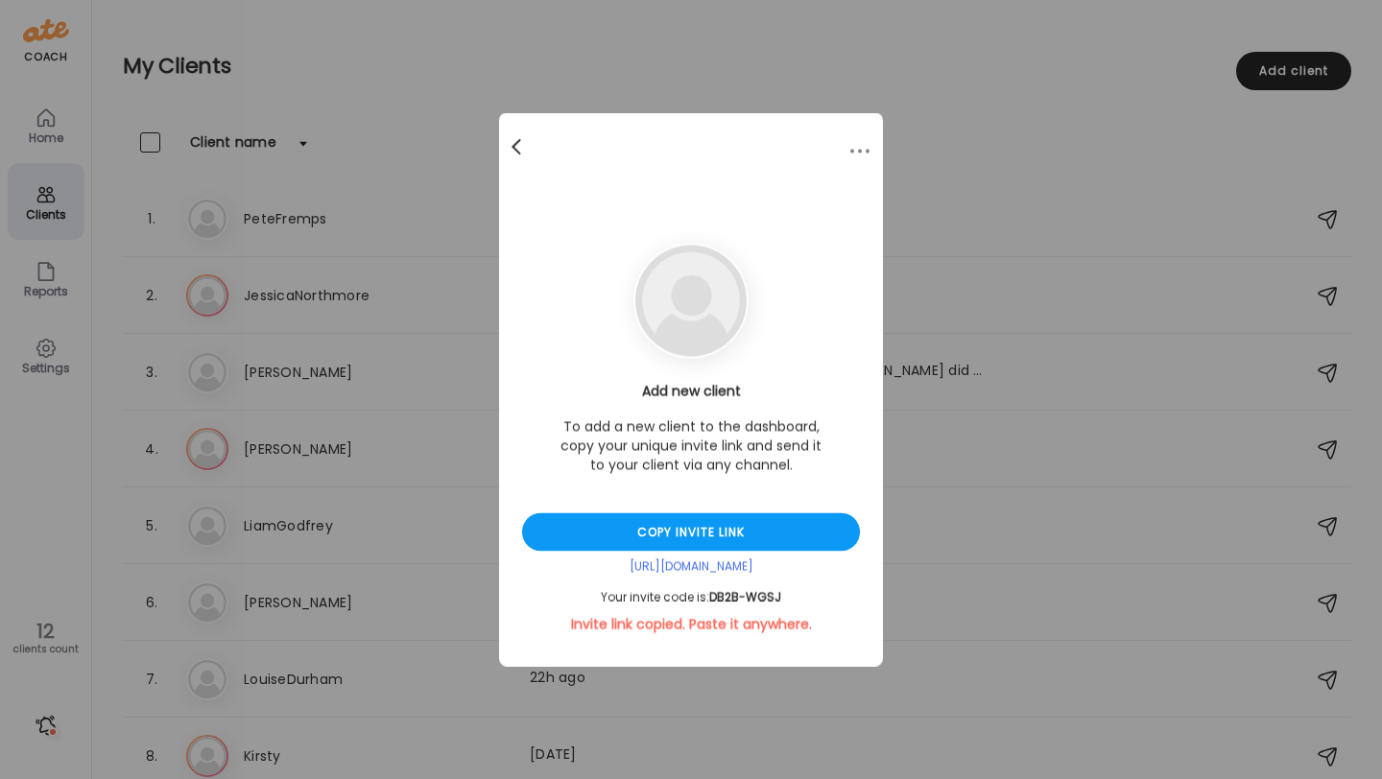
click at [522, 137] on div at bounding box center [518, 148] width 38 height 38
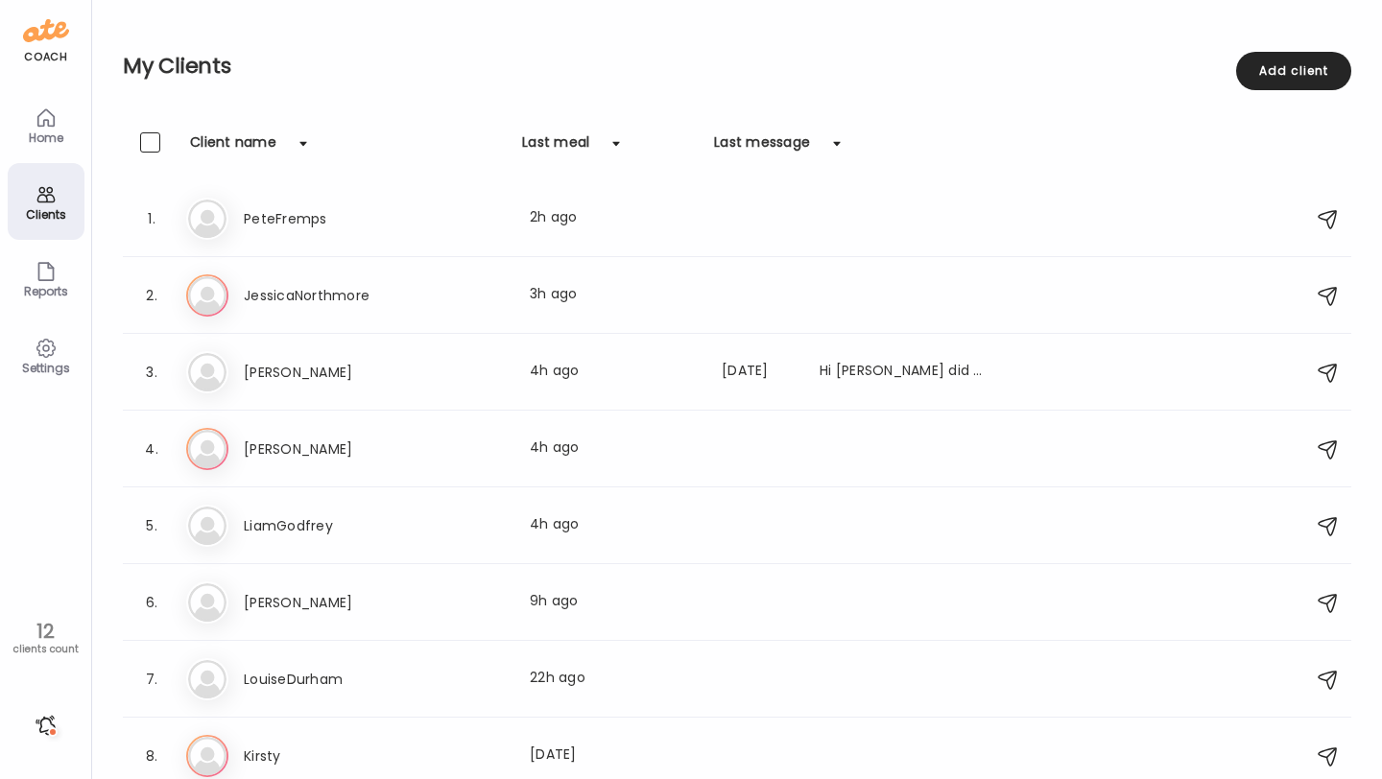
click at [48, 117] on icon at bounding box center [46, 118] width 23 height 23
